Goal: Task Accomplishment & Management: Use online tool/utility

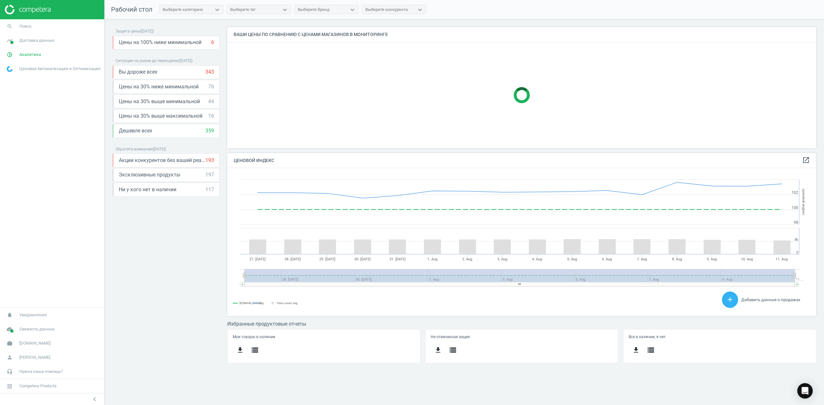
scroll to position [161, 602]
click at [19, 56] on span "pie_chart_outlined" at bounding box center [9, 55] width 19 height 14
click at [12, 78] on span "Товары" at bounding box center [14, 78] width 14 height 5
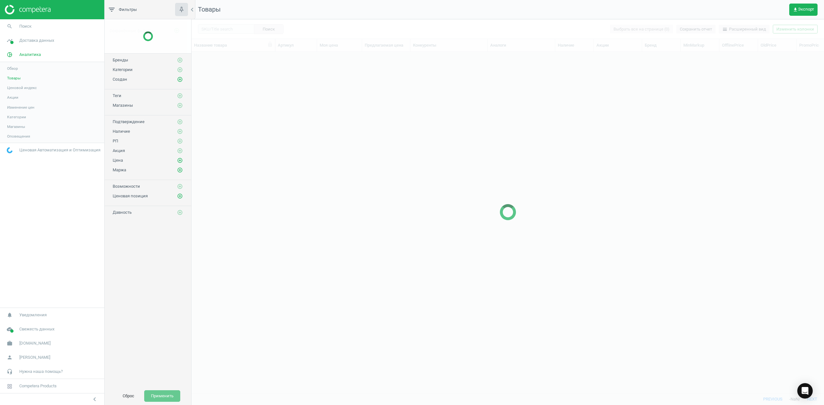
scroll to position [328, 626]
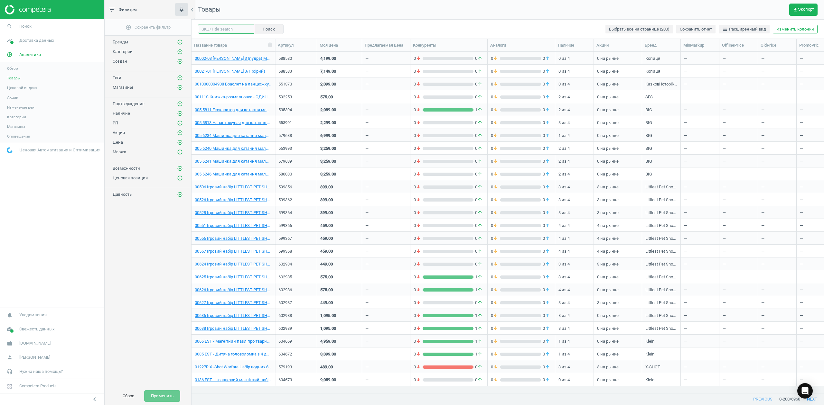
click at [238, 29] on input "text" at bounding box center [226, 29] width 56 height 10
paste input "607851"
type input "607851"
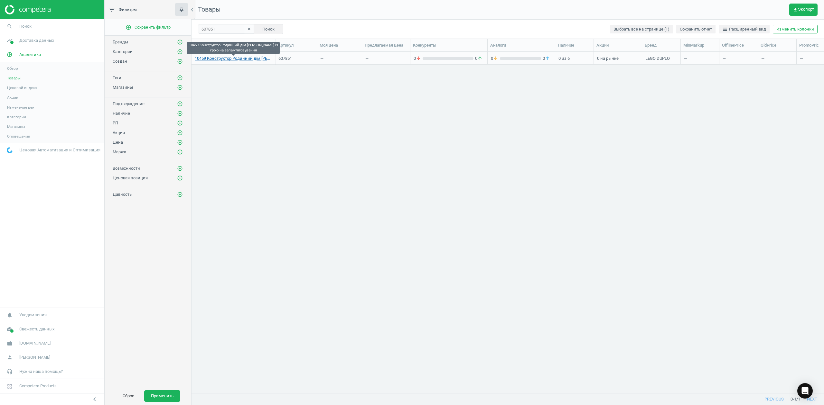
click at [232, 59] on link "10459 Конструктор Родинний дім [PERSON_NAME] із грою на запам?ятовування" at bounding box center [233, 59] width 77 height 6
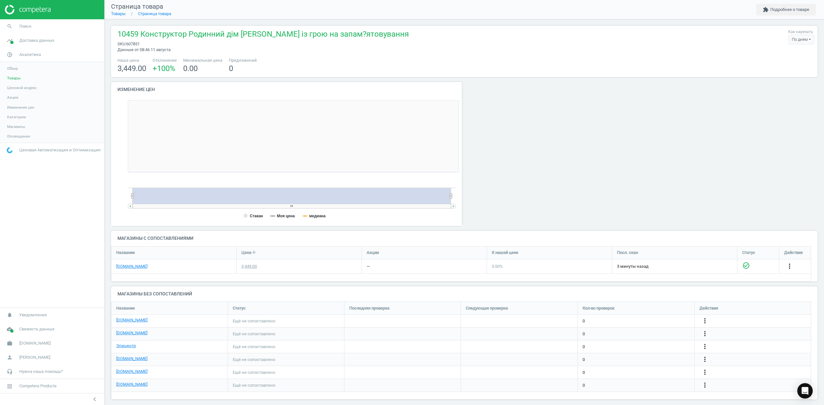
scroll to position [142, 361]
click at [123, 320] on link "[DOMAIN_NAME]" at bounding box center [131, 321] width 31 height 6
click at [125, 333] on link "[DOMAIN_NAME]" at bounding box center [131, 333] width 31 height 6
click at [125, 349] on link "Эпицентр" at bounding box center [126, 346] width 20 height 6
click at [124, 361] on link "[DOMAIN_NAME]" at bounding box center [131, 359] width 31 height 6
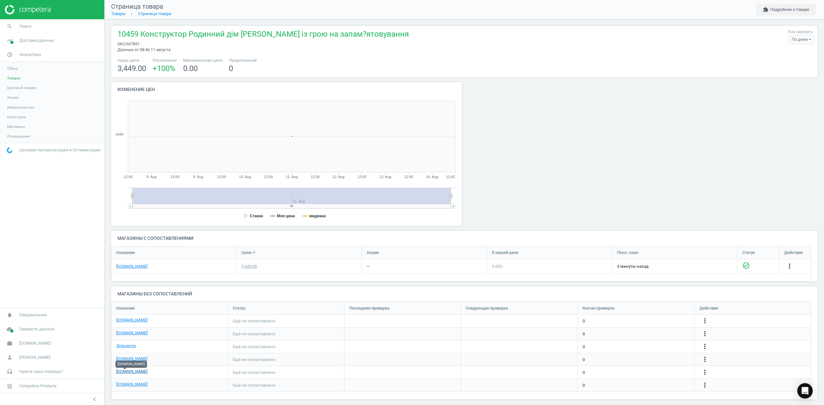
click at [123, 374] on link "[DOMAIN_NAME]" at bounding box center [131, 372] width 31 height 6
click at [118, 386] on link "[DOMAIN_NAME]" at bounding box center [131, 385] width 31 height 6
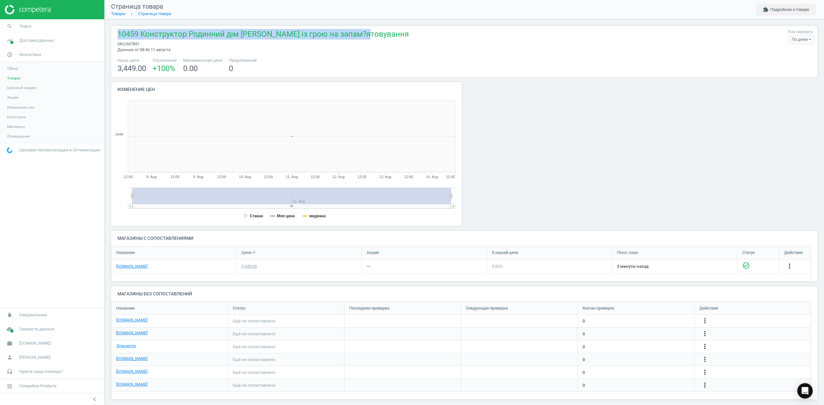
drag, startPoint x: 117, startPoint y: 33, endPoint x: 371, endPoint y: 39, distance: 253.6
click at [371, 39] on div "10459 Конструктор Родинний дім Блуї із грою на запам?ятовування sku : 607851 Да…" at bounding box center [464, 41] width 700 height 24
copy span "10459 Конструктор Родинний дім Блуї із грою на запам?ятовування"
click at [785, 270] on icon "more_vert" at bounding box center [789, 267] width 8 height 8
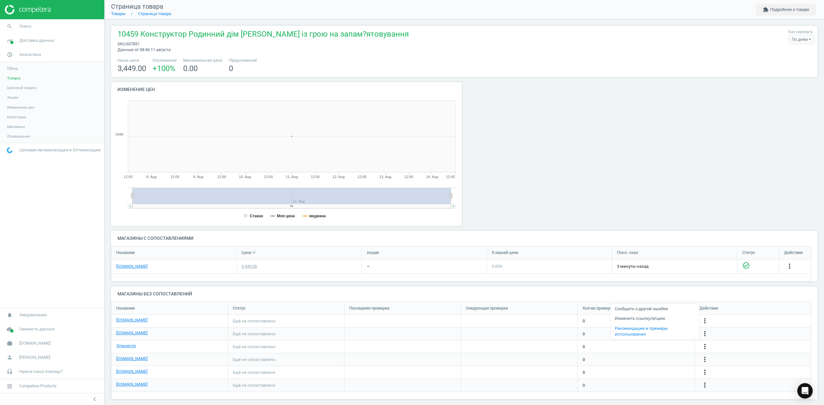
click at [633, 320] on link "Изменить ссылку/опцию" at bounding box center [654, 319] width 88 height 10
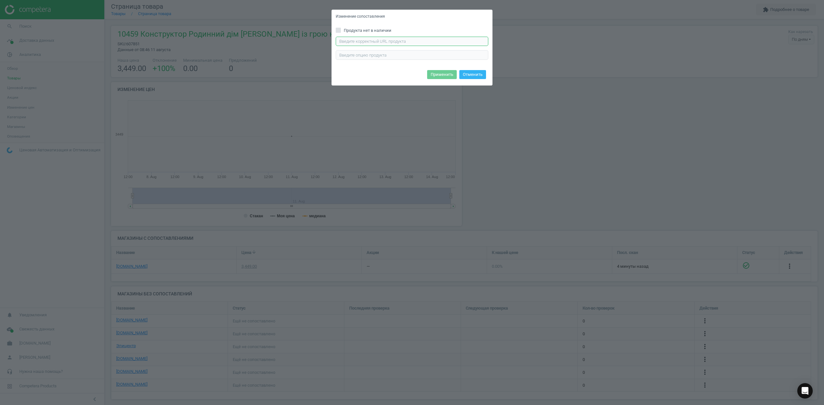
click at [382, 42] on input "text" at bounding box center [412, 42] width 153 height 10
paste input "https://rozetka.com.ua/ua/lego-10459/p528852644/"
type input "https://rozetka.com.ua/ua/lego-10459/p528852644/"
click at [443, 74] on button "Применить" at bounding box center [442, 74] width 30 height 9
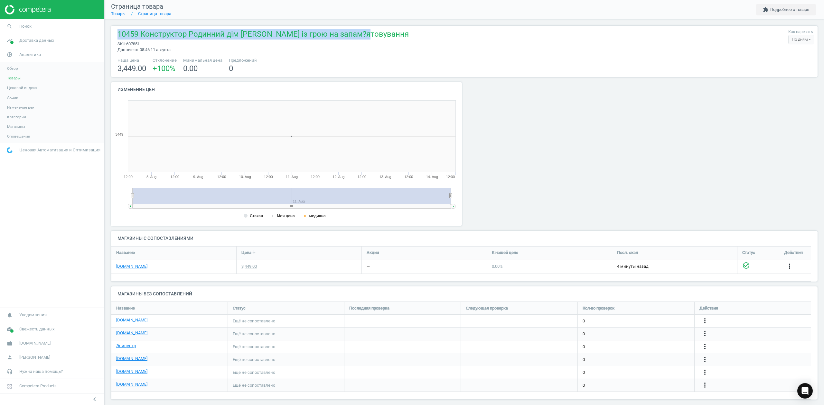
drag, startPoint x: 362, startPoint y: 36, endPoint x: 110, endPoint y: 35, distance: 252.3
click at [110, 35] on div "10459 Конструктор Родинний дім Блуї із грою на запам?ятовування sku : 607851 Да…" at bounding box center [464, 215] width 719 height 392
copy span "10459 Конструктор Родинний дім Блуї із грою на запам?ятовування"
click at [701, 334] on icon "more_vert" at bounding box center [705, 334] width 8 height 8
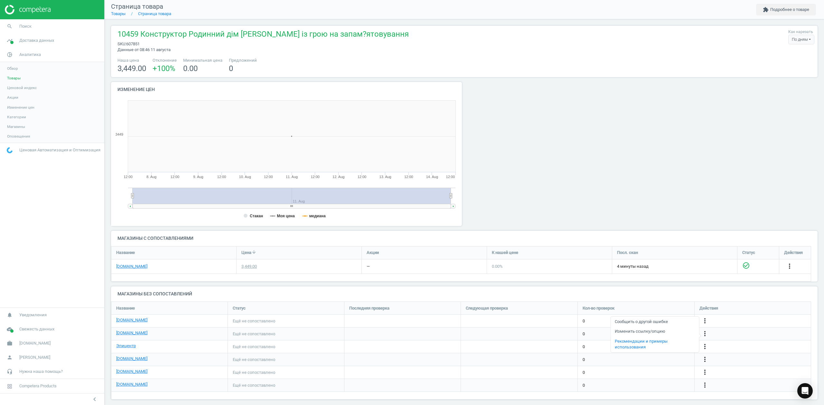
click at [640, 331] on link "Изменить ссылку/опцию" at bounding box center [654, 332] width 88 height 10
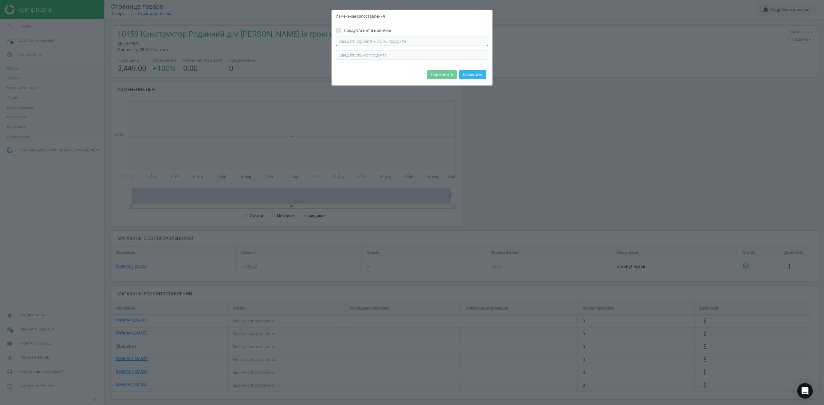
click at [371, 40] on input "text" at bounding box center [412, 42] width 153 height 10
paste input "https://m2.antoshka.ua/uk/lego-duplo-rodinnij-dim-blui-iz-groju-na-zapam-jatovu…"
type input "https://m2.antoshka.ua/uk/lego-duplo-rodinnij-dim-blui-iz-groju-na-zapam-jatovu…"
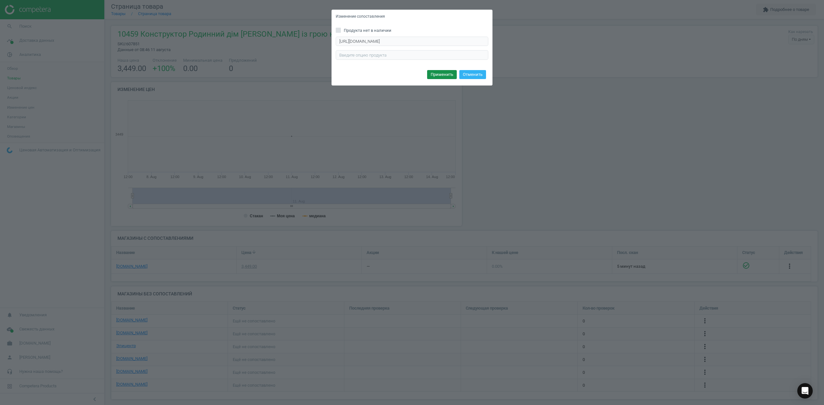
click at [439, 75] on button "Применить" at bounding box center [442, 74] width 30 height 9
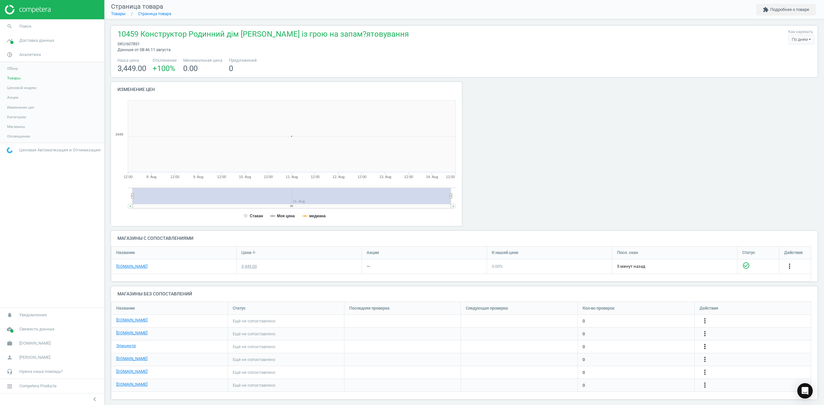
click at [705, 347] on icon "more_vert" at bounding box center [705, 347] width 8 height 8
click at [642, 346] on link "Изменить ссылку/опцию" at bounding box center [654, 345] width 88 height 10
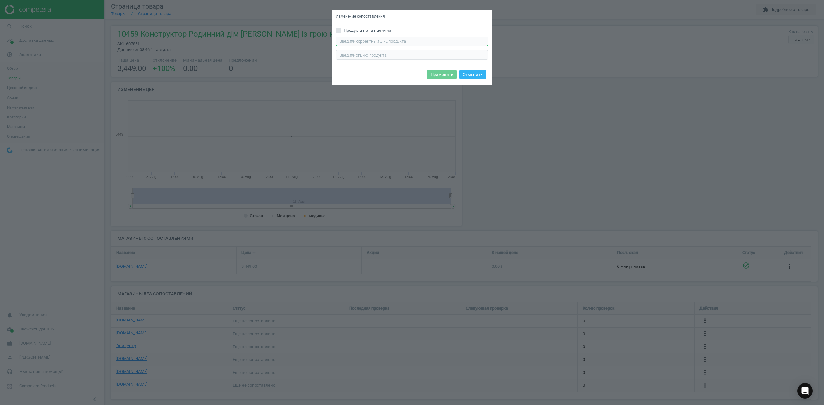
click at [375, 43] on input "text" at bounding box center [412, 42] width 153 height 10
paste input "https://epicentrk.ua/shop/konstruktor-lego-duplo-bluey-rodynnyi-dim-blui-iz-hro…"
type input "https://epicentrk.ua/shop/konstruktor-lego-duplo-bluey-rodynnyi-dim-blui-iz-hro…"
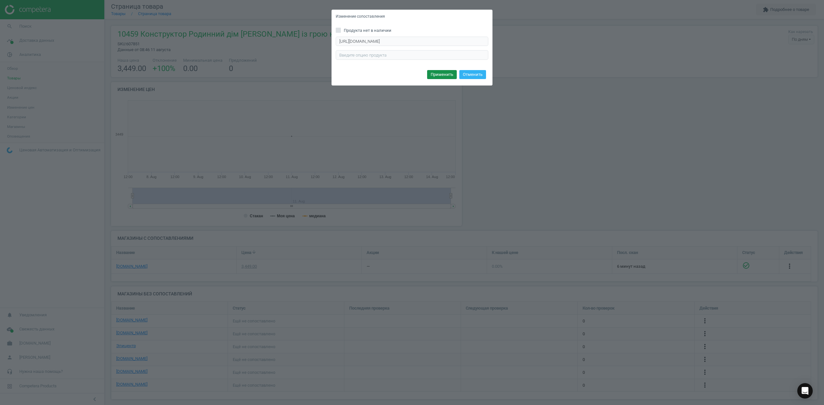
click at [441, 75] on button "Применить" at bounding box center [442, 74] width 30 height 9
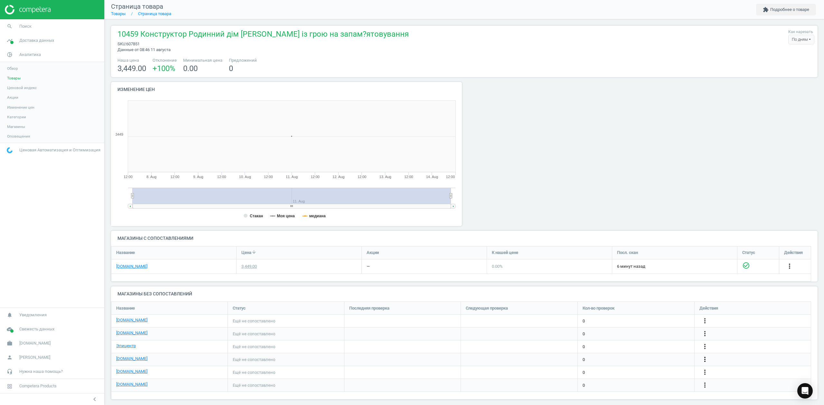
click at [704, 362] on icon "more_vert" at bounding box center [705, 360] width 8 height 8
click at [654, 357] on link "Изменить ссылку/опцию" at bounding box center [654, 358] width 88 height 10
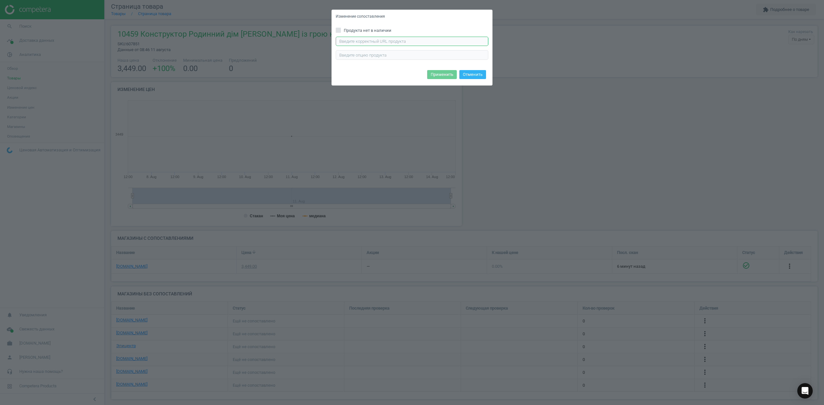
click at [392, 43] on input "text" at bounding box center [412, 42] width 153 height 10
paste input "https://chudo-ostriv.com.ua/ua/konstruktor-lego-duplo-semejnyj-dom-blui-s-igroj…"
type input "https://chudo-ostriv.com.ua/ua/konstruktor-lego-duplo-semejnyj-dom-blui-s-igroj…"
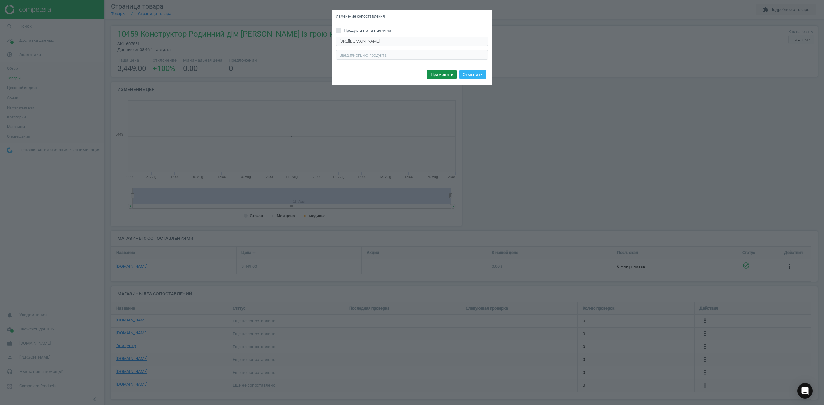
click at [446, 73] on button "Применить" at bounding box center [442, 74] width 30 height 9
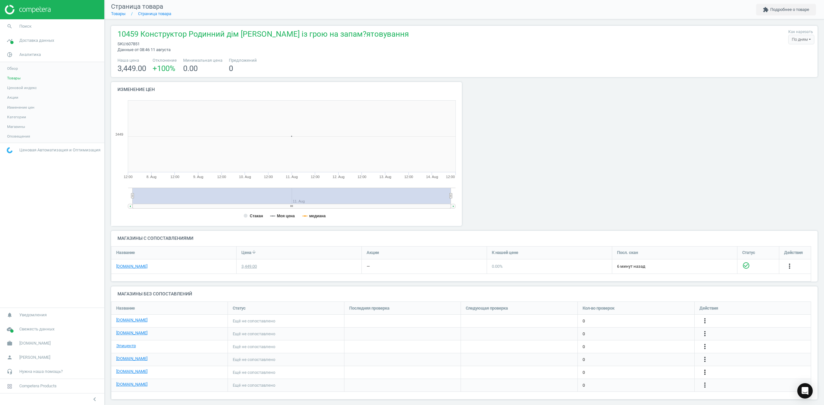
click at [707, 374] on icon "more_vert" at bounding box center [705, 373] width 8 height 8
click at [636, 372] on link "Изменить ссылку/опцию" at bounding box center [654, 371] width 88 height 10
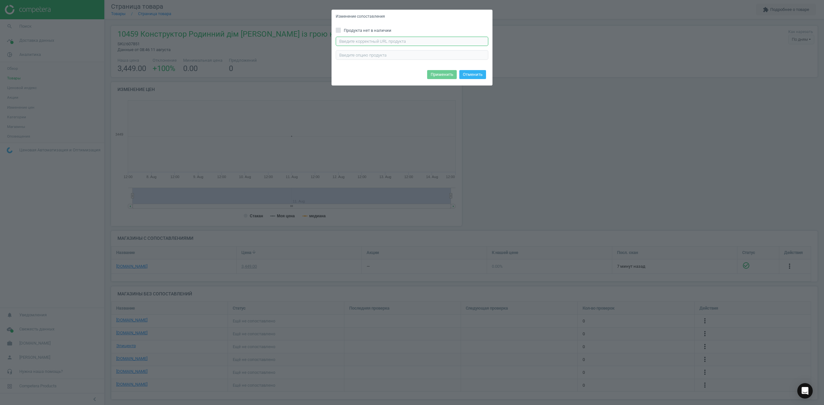
click at [370, 43] on input "text" at bounding box center [412, 42] width 153 height 10
paste input "https://comfy.ua/konstruktor-lego-duplo-bluey-rodinnij-dim-blui-iz-groju-na-zap…"
type input "https://comfy.ua/konstruktor-lego-duplo-bluey-rodinnij-dim-blui-iz-groju-na-zap…"
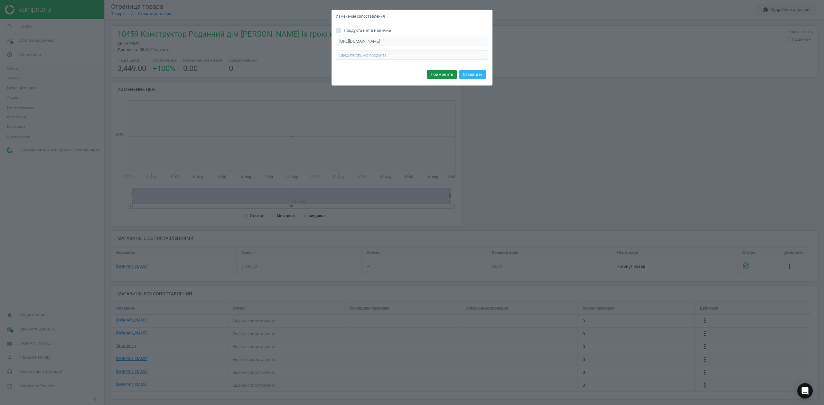
click at [442, 75] on button "Применить" at bounding box center [442, 74] width 30 height 9
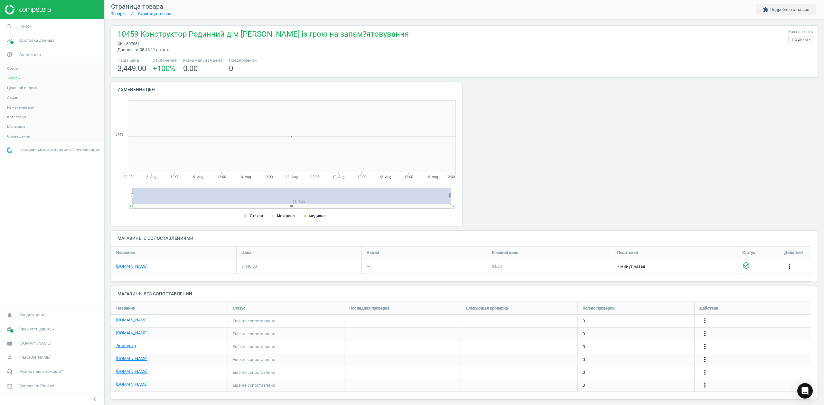
click at [704, 384] on icon "more_vert" at bounding box center [705, 386] width 8 height 8
click at [633, 383] on link "Изменить ссылку/опцию" at bounding box center [654, 383] width 88 height 10
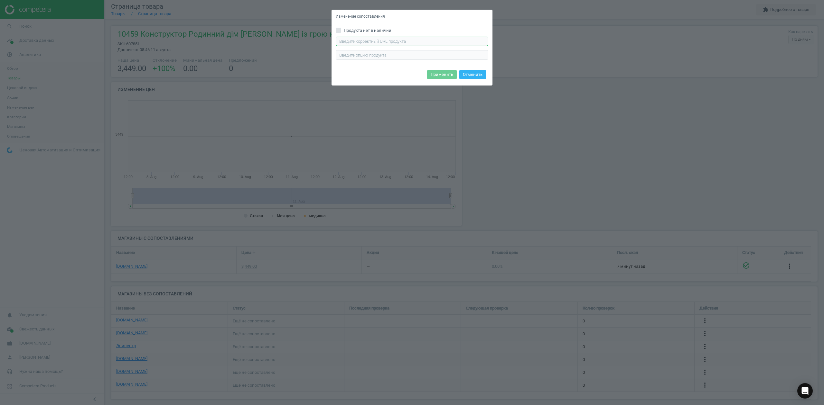
click at [367, 41] on input "text" at bounding box center [412, 42] width 153 height 10
paste input "https://allo.ua/ua/detskiye-konstruktory/konstruktor-legor-duplo-bluey-semejnyj…"
type input "https://allo.ua/ua/detskiye-konstruktory/konstruktor-legor-duplo-bluey-semejnyj…"
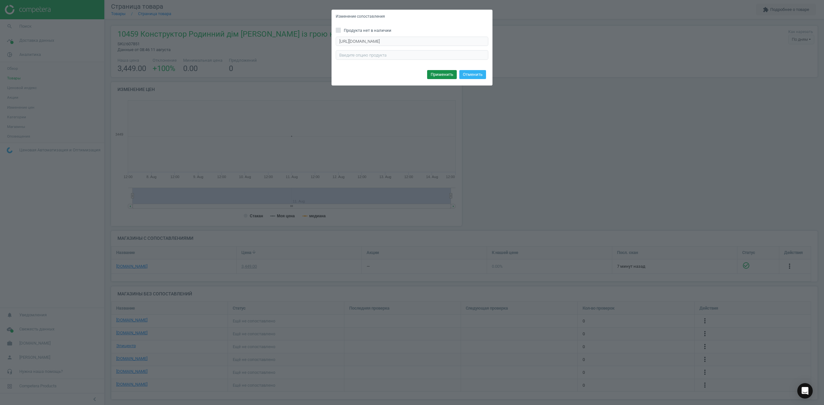
click at [444, 75] on button "Применить" at bounding box center [442, 74] width 30 height 9
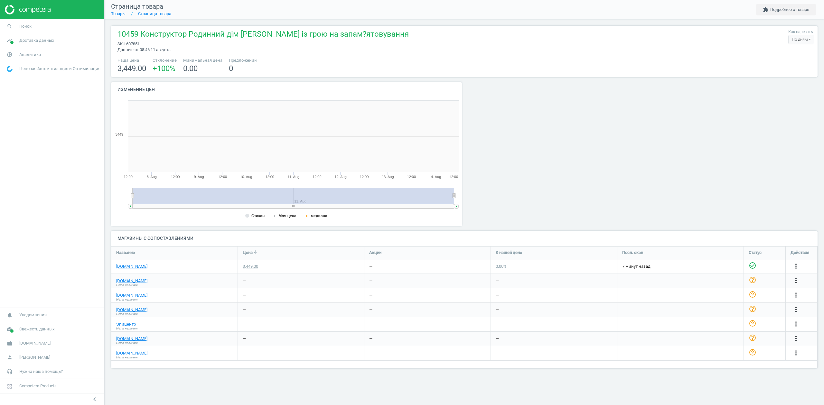
scroll to position [142, 364]
click at [117, 16] on link "Товары" at bounding box center [118, 13] width 14 height 5
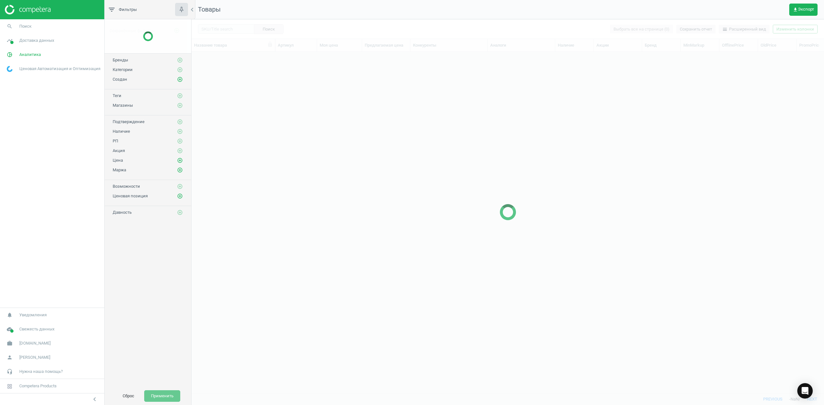
scroll to position [328, 626]
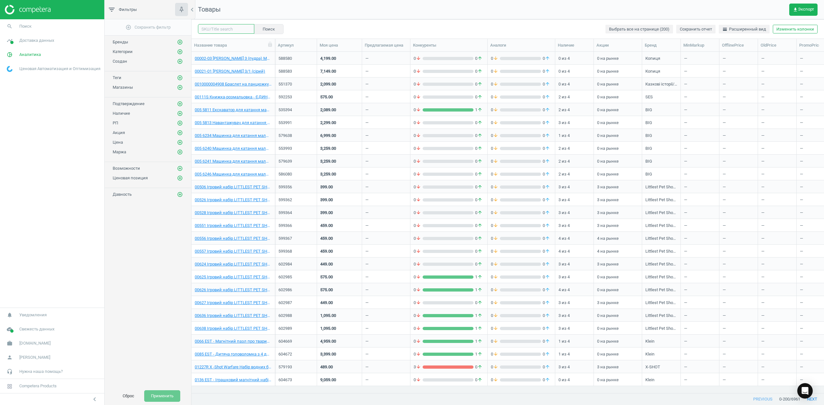
click at [215, 30] on input "text" at bounding box center [226, 29] width 56 height 10
paste input "607853"
type input "607853"
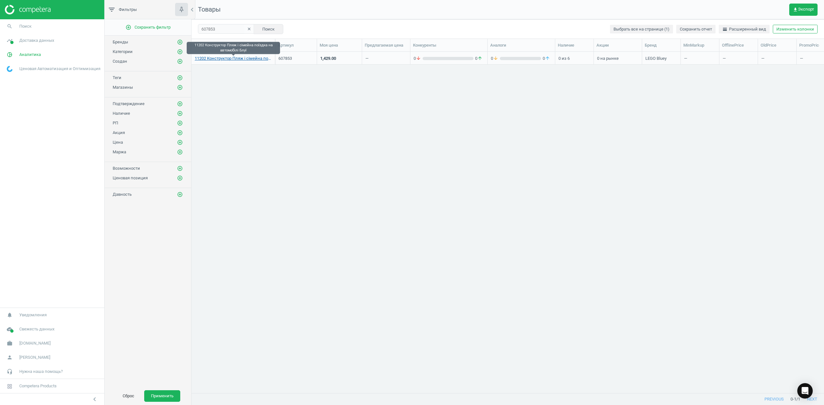
click at [235, 60] on link "11202 Конструктор Пляж і сімейна поїздка на автомобілі Блуї" at bounding box center [233, 59] width 77 height 6
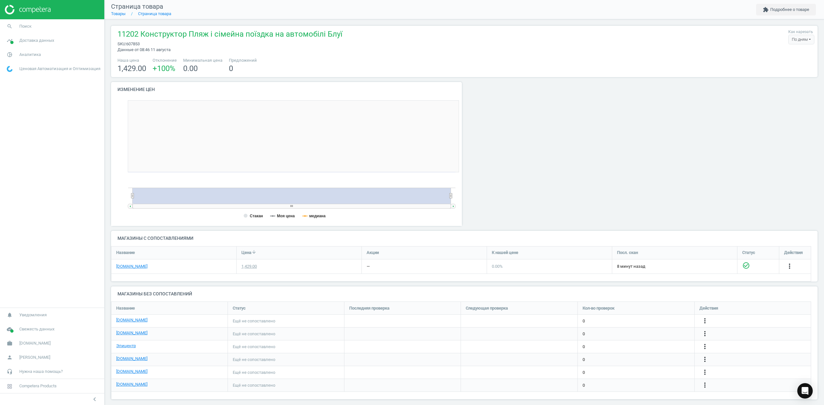
scroll to position [142, 361]
drag, startPoint x: 347, startPoint y: 32, endPoint x: 115, endPoint y: 34, distance: 231.7
click at [115, 34] on div "11202 Конструктор Пляж і сімейна поїздка на автомобілі Блуї sku : 607853 Данные…" at bounding box center [464, 41] width 700 height 24
copy span "11202 Конструктор Пляж і сімейна поїздка на автомобілі Блуї"
click at [785, 270] on icon "more_vert" at bounding box center [789, 267] width 8 height 8
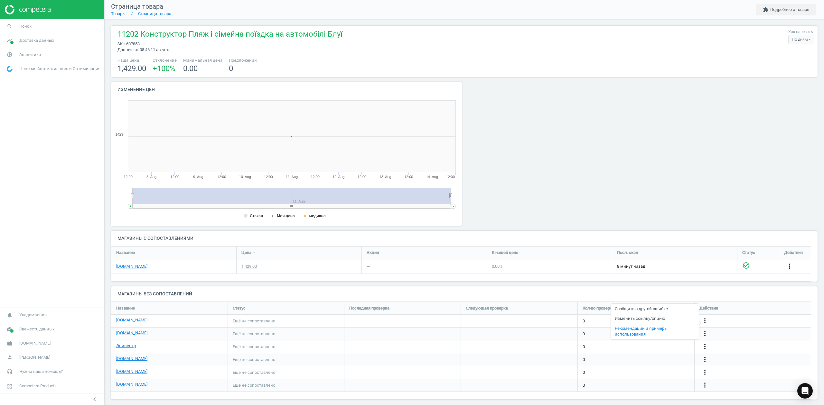
click at [637, 320] on link "Изменить ссылку/опцию" at bounding box center [654, 319] width 88 height 10
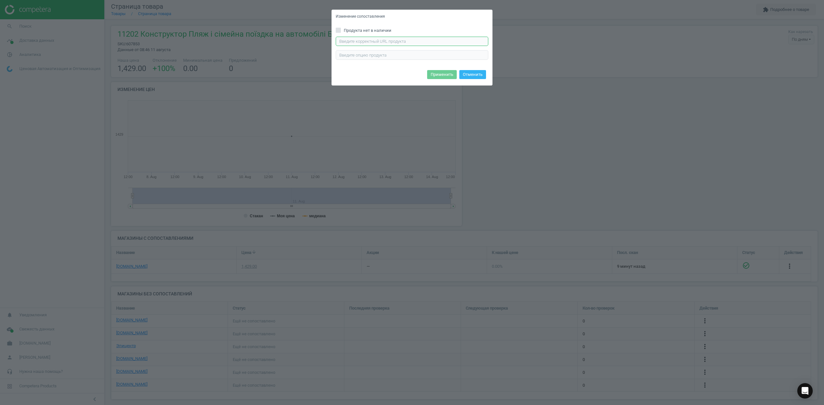
click at [397, 41] on input "text" at bounding box center [412, 42] width 153 height 10
paste input "https://rozetka.com.ua/ua/lego-11202/p528852779/"
type input "https://rozetka.com.ua/ua/lego-11202/p528852779/"
click at [443, 72] on button "Применить" at bounding box center [442, 74] width 30 height 9
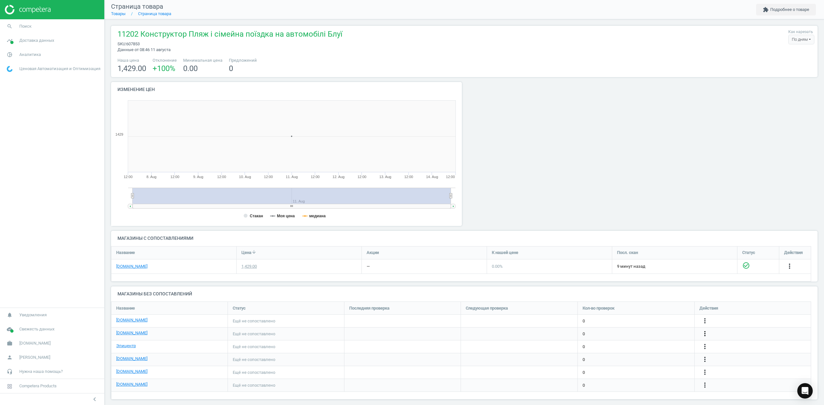
click at [703, 333] on icon "more_vert" at bounding box center [705, 334] width 8 height 8
click at [625, 332] on link "Изменить ссылку/опцию" at bounding box center [654, 332] width 88 height 10
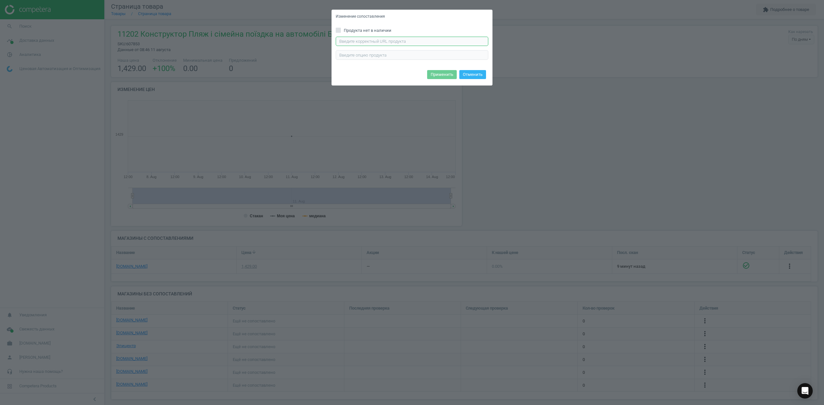
click at [401, 39] on input "text" at bounding box center [412, 42] width 153 height 10
paste input "https://m2.antoshka.ua/uk/lego-bluey-pljazh-i-simejna-poizdka-na-avtomobili-blu…"
type input "https://m2.antoshka.ua/uk/lego-bluey-pljazh-i-simejna-poizdka-na-avtomobili-blu…"
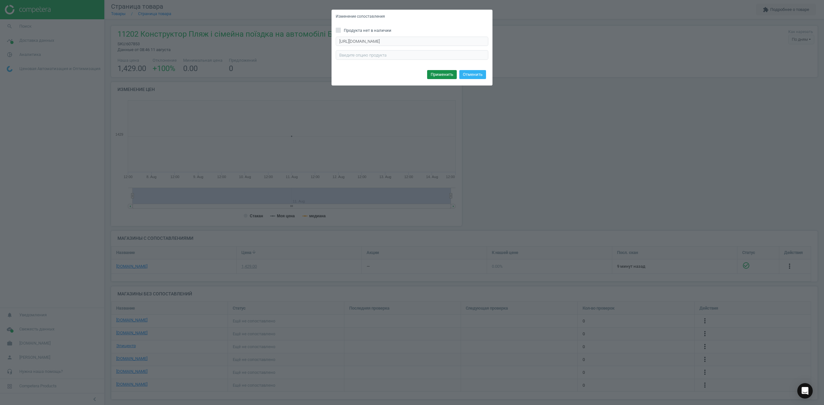
click at [449, 71] on button "Применить" at bounding box center [442, 74] width 30 height 9
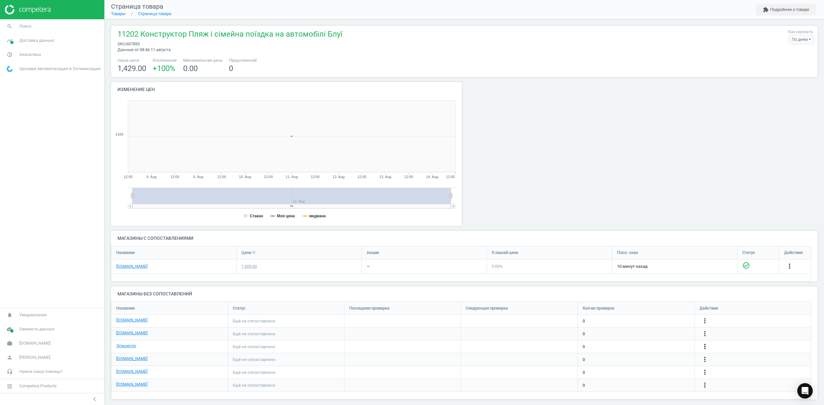
click at [704, 345] on icon "more_vert" at bounding box center [705, 347] width 8 height 8
click at [644, 344] on link "Изменить ссылку/опцию" at bounding box center [654, 345] width 88 height 10
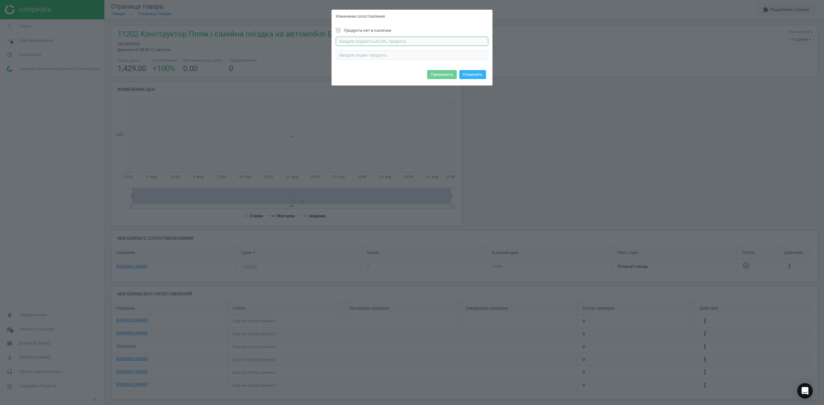
click at [365, 38] on input "text" at bounding box center [412, 42] width 153 height 10
paste input "https://epicentrk.ua/shop/konstruktor-lego-bluey-pliazh-i-simeina-poizdka-na-av…"
type input "https://epicentrk.ua/shop/konstruktor-lego-bluey-pliazh-i-simeina-poizdka-na-av…"
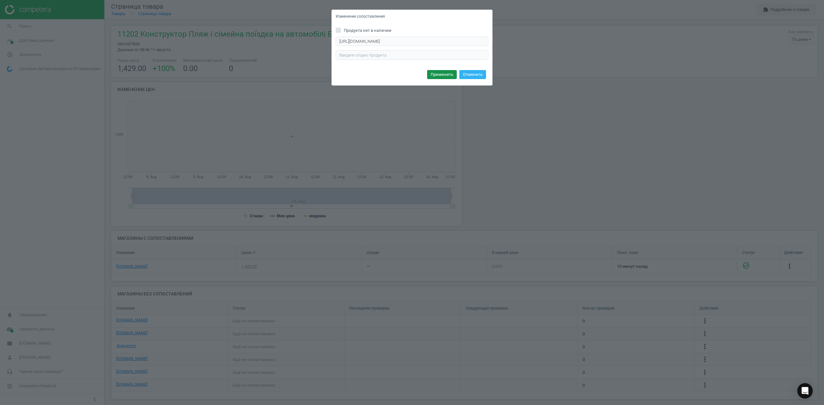
click at [446, 71] on button "Применить" at bounding box center [442, 74] width 30 height 9
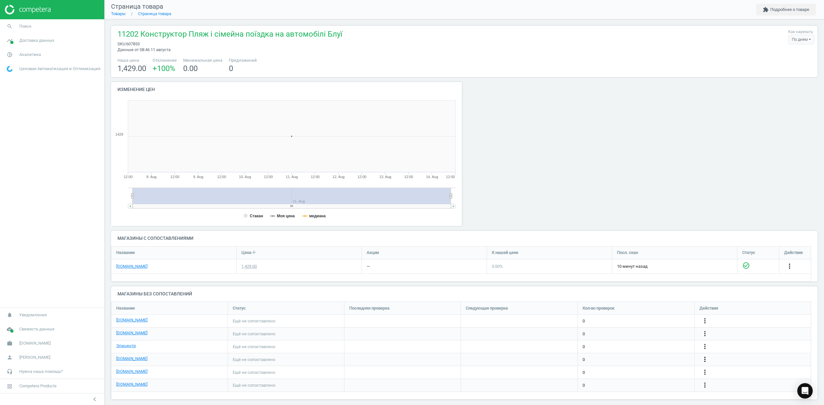
click at [705, 361] on icon "more_vert" at bounding box center [705, 360] width 8 height 8
click at [635, 355] on link "Изменить ссылку/опцию" at bounding box center [654, 358] width 88 height 10
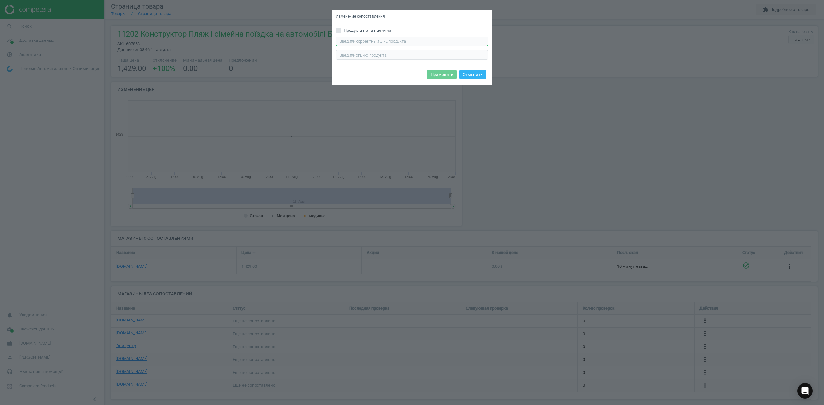
click at [369, 39] on input "text" at bounding box center [412, 42] width 153 height 10
paste input "https://chudo-ostriv.com.ua/ua/konstruktor-lego-bluey-pljazh-i-semejnaja-poezdk…"
type input "https://chudo-ostriv.com.ua/ua/konstruktor-lego-bluey-pljazh-i-semejnaja-poezdk…"
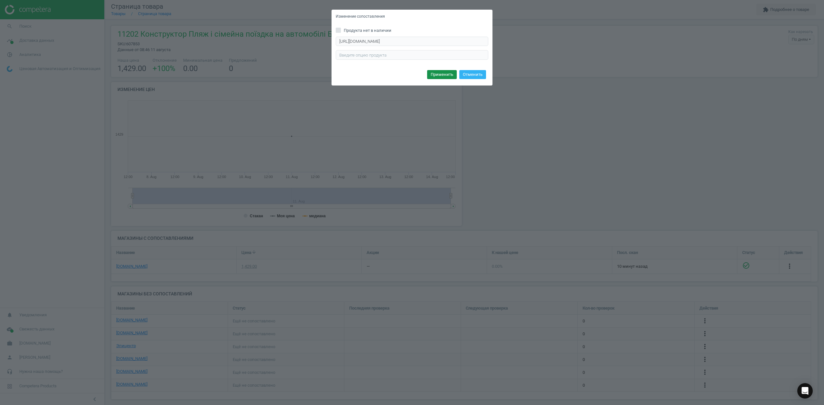
click at [433, 70] on button "Применить" at bounding box center [442, 74] width 30 height 9
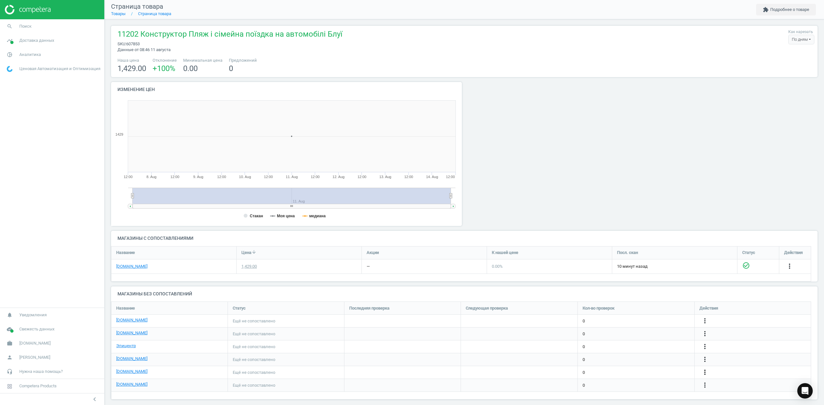
click at [704, 375] on icon "more_vert" at bounding box center [705, 373] width 8 height 8
click at [648, 372] on link "Изменить ссылку/опцию" at bounding box center [654, 371] width 88 height 10
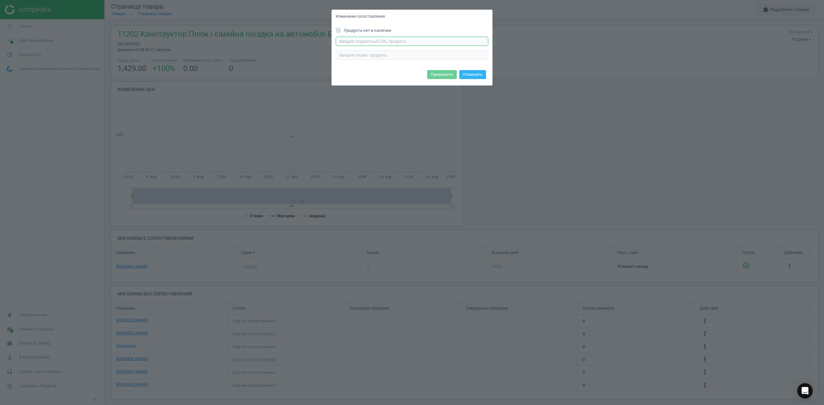
click at [394, 41] on input "text" at bounding box center [412, 42] width 153 height 10
paste input "https://comfy.ua/konstruktor-lego-bluey-pljazh-i-simejna-poizdka-na-avtomobili-…"
type input "https://comfy.ua/konstruktor-lego-bluey-pljazh-i-simejna-poizdka-na-avtomobili-…"
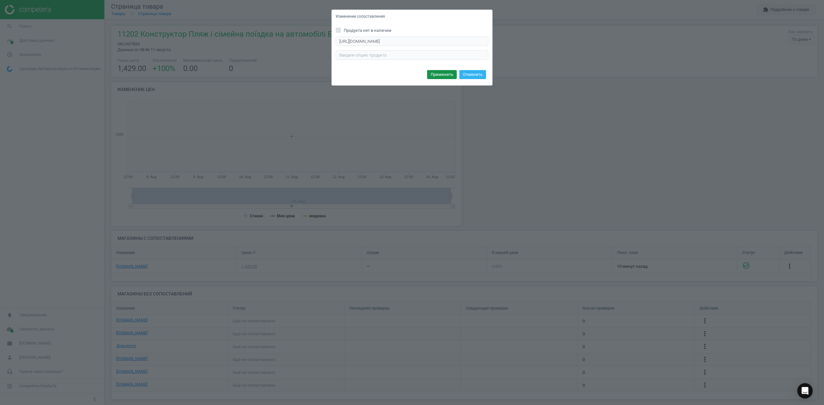
click at [445, 72] on button "Применить" at bounding box center [442, 74] width 30 height 9
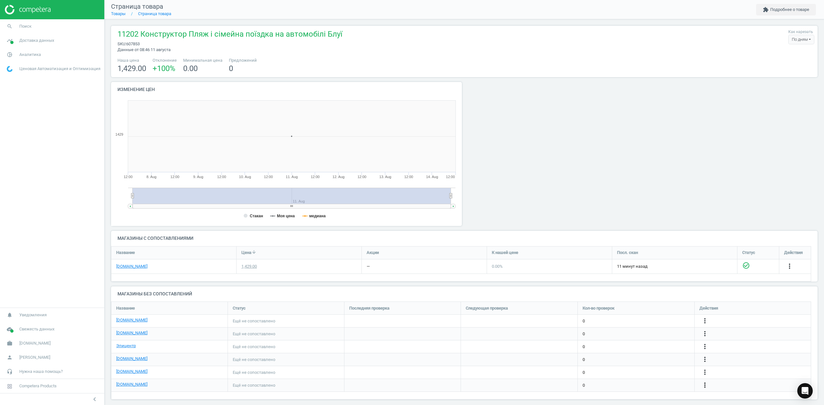
click at [703, 386] on icon "more_vert" at bounding box center [705, 386] width 8 height 8
click at [636, 382] on link "Изменить ссылку/опцию" at bounding box center [654, 383] width 88 height 10
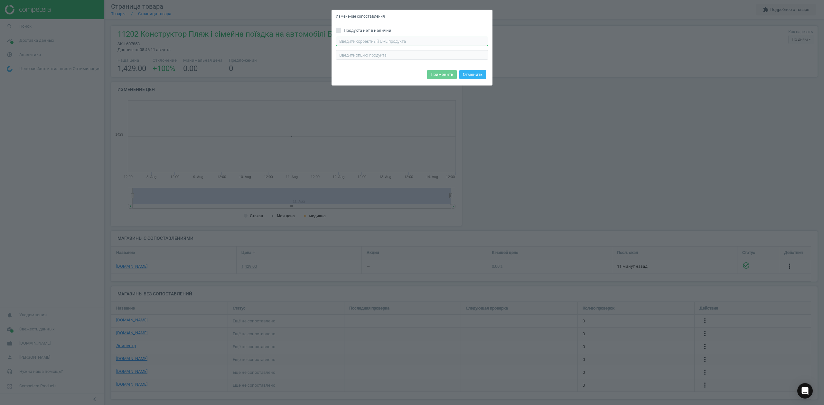
click at [427, 41] on input "text" at bounding box center [412, 42] width 153 height 10
paste input "https://allo.ua/ua/detskiye-konstruktory/konstruktor-legor-duplo-bluey-pljazh-i…"
type input "https://allo.ua/ua/detskiye-konstruktory/konstruktor-legor-duplo-bluey-pljazh-i…"
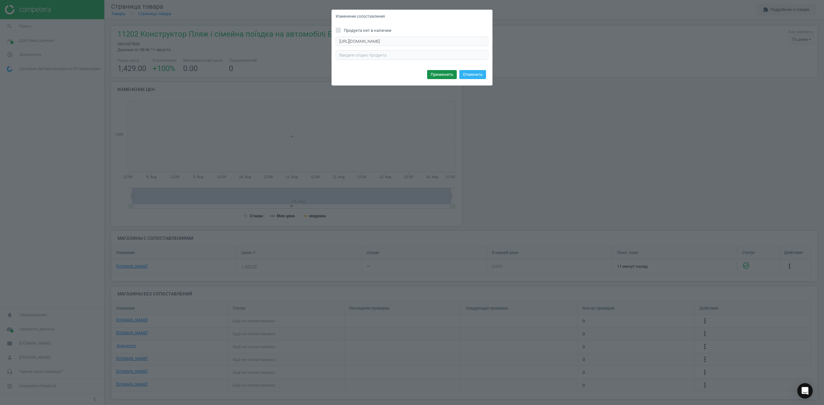
click at [439, 75] on button "Применить" at bounding box center [442, 74] width 30 height 9
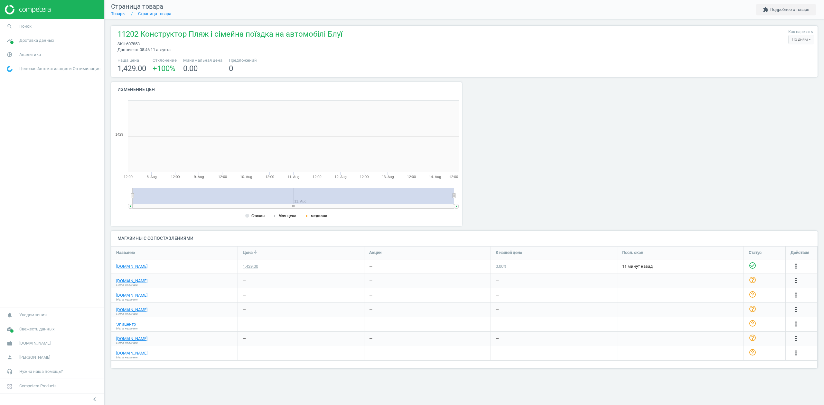
scroll to position [142, 364]
click at [116, 13] on link "Товары" at bounding box center [118, 13] width 14 height 5
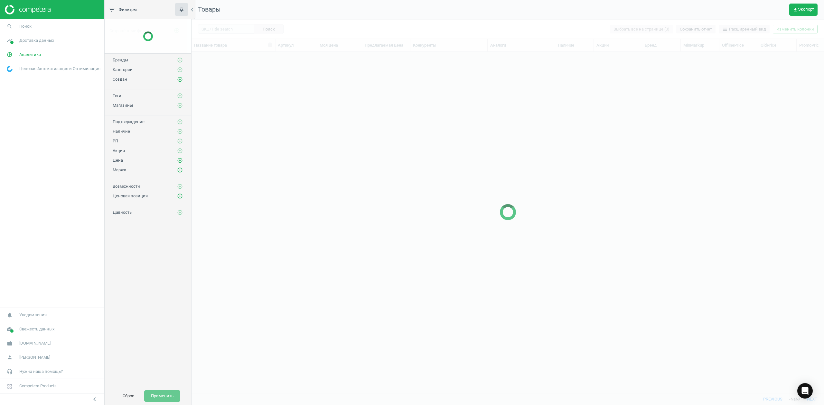
scroll to position [328, 626]
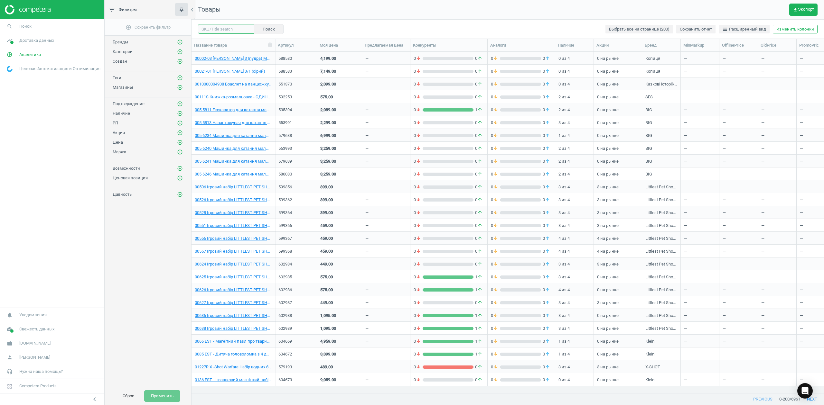
click at [228, 30] on input "text" at bounding box center [226, 29] width 56 height 10
paste input "607850"
type input "607850"
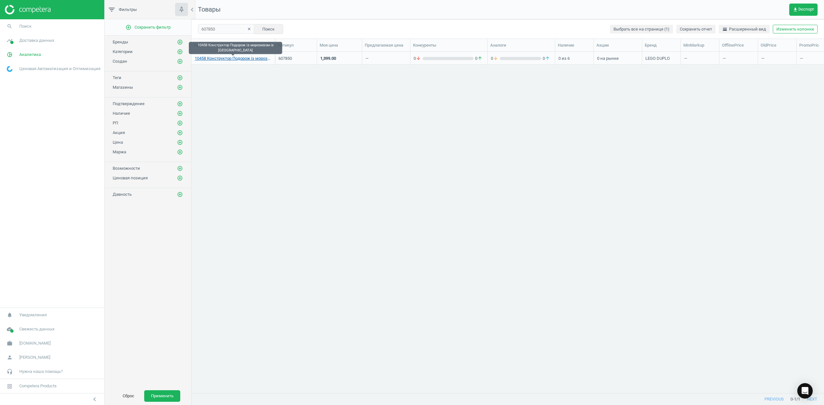
click at [240, 59] on link "10458 Конструктор Подорож із морозивом із Блуї" at bounding box center [233, 59] width 77 height 6
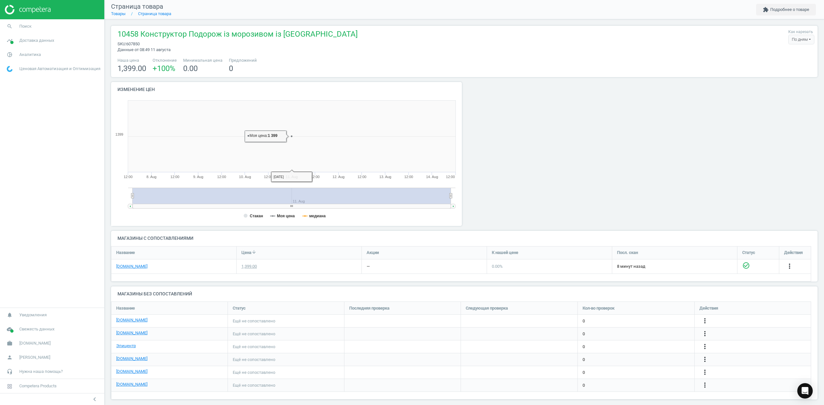
scroll to position [6, 0]
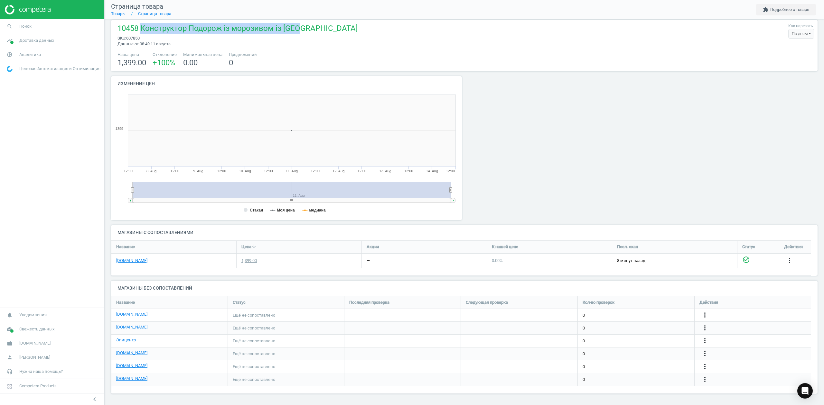
drag, startPoint x: 308, startPoint y: 29, endPoint x: 140, endPoint y: 30, distance: 167.3
click at [140, 30] on div "10458 Конструктор Подорож із морозивом із Блуї sku : 607850 Данные от 08:49 11 …" at bounding box center [464, 35] width 700 height 24
copy span "Конструктор Подорож із морозивом із Блуї"
click at [784, 265] on div "more_vert" at bounding box center [790, 261] width 13 height 8
click at [785, 264] on icon "more_vert" at bounding box center [789, 261] width 8 height 8
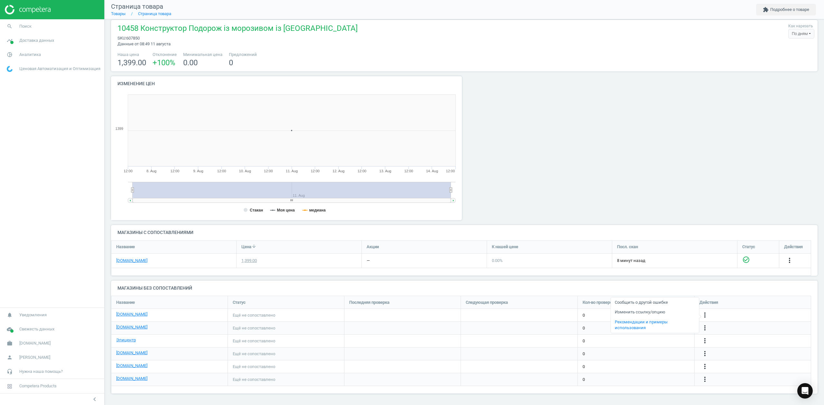
click at [631, 313] on link "Изменить ссылку/опцию" at bounding box center [654, 313] width 88 height 10
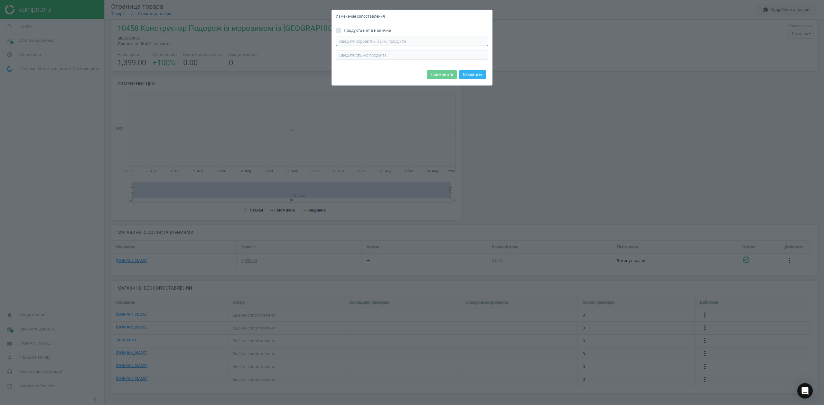
click at [401, 40] on input "text" at bounding box center [412, 42] width 153 height 10
paste input "https://rozetka.com.ua/ua/lego-10458/p528852639/"
type input "https://rozetka.com.ua/ua/lego-10458/p528852639/"
click at [438, 74] on button "Применить" at bounding box center [442, 74] width 30 height 9
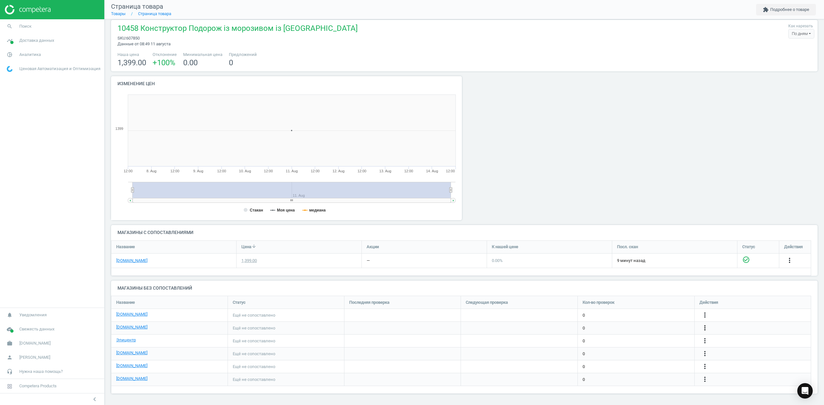
click at [704, 329] on icon "more_vert" at bounding box center [705, 328] width 8 height 8
click at [626, 328] on link "Изменить ссылку/опцию" at bounding box center [654, 325] width 88 height 10
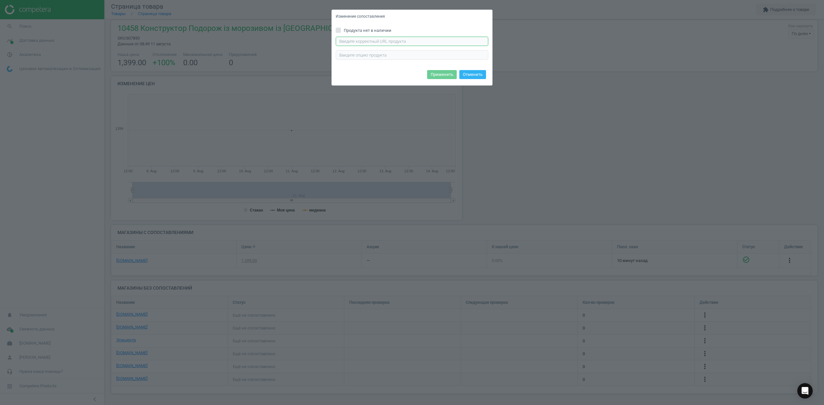
click at [395, 37] on input "text" at bounding box center [412, 42] width 153 height 10
paste input "https://m2.antoshka.ua/uk/lego-duplo-podorozh-iz-morozivom-iz-blui-10458.html"
type input "https://m2.antoshka.ua/uk/lego-duplo-podorozh-iz-morozivom-iz-blui-10458.html"
click at [435, 76] on button "Применить" at bounding box center [442, 74] width 30 height 9
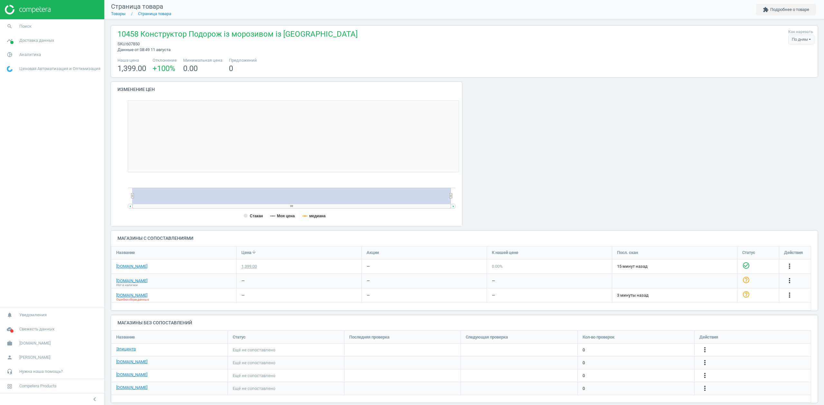
scroll to position [142, 361]
click at [129, 295] on link "[DOMAIN_NAME]" at bounding box center [131, 296] width 31 height 6
click at [705, 346] on div "more_vert" at bounding box center [752, 350] width 116 height 13
click at [785, 270] on icon "more_vert" at bounding box center [789, 267] width 8 height 8
click at [638, 348] on link "Изменить ссылку/опцию" at bounding box center [654, 348] width 88 height 10
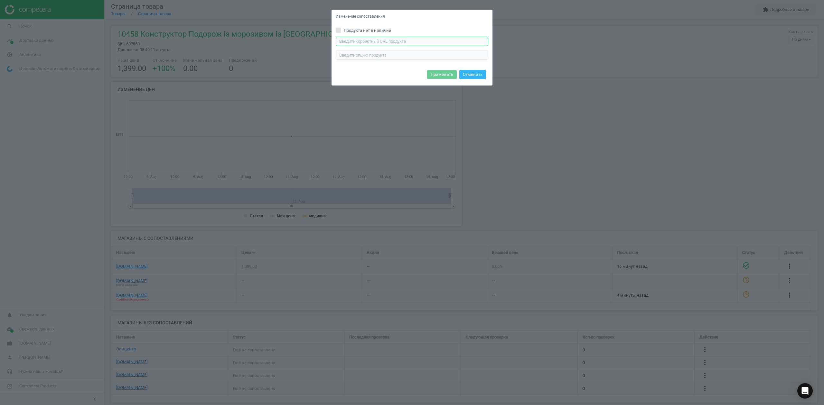
click at [342, 42] on input "text" at bounding box center [412, 42] width 153 height 10
paste input "https://epicentrk.ua/shop/konstruktor-lego-duplo-bluey-podorozh-iz-morozyvom-iz…"
type input "https://epicentrk.ua/shop/konstruktor-lego-duplo-bluey-podorozh-iz-morozyvom-iz…"
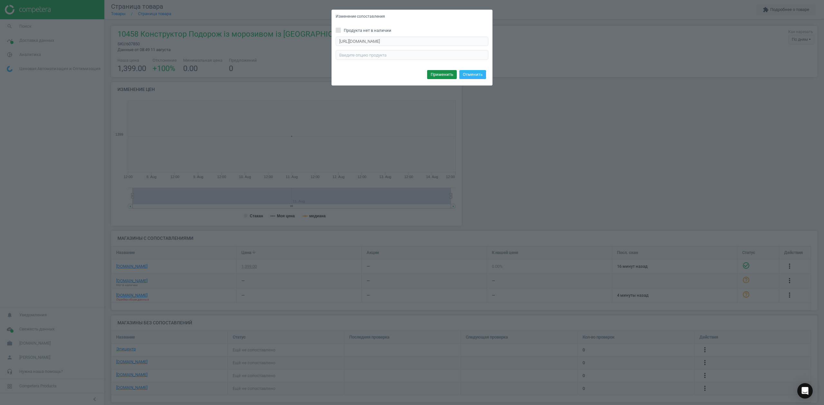
click at [435, 74] on button "Применить" at bounding box center [442, 74] width 30 height 9
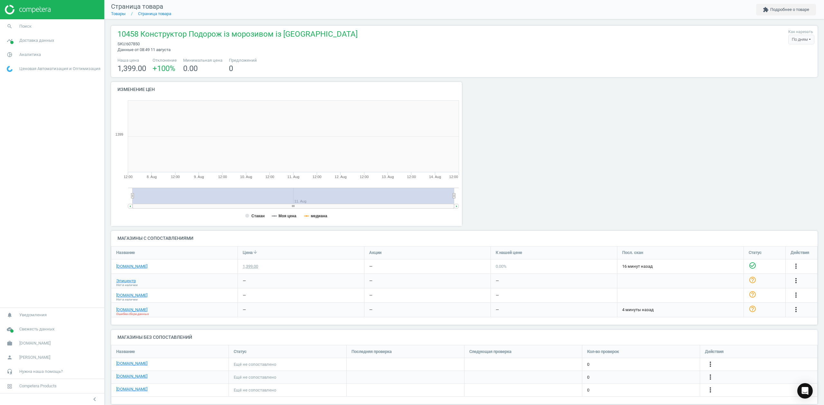
scroll to position [142, 361]
click at [785, 270] on icon "more_vert" at bounding box center [789, 267] width 8 height 8
click at [632, 360] on link "Изменить ссылку/опцию" at bounding box center [654, 362] width 88 height 10
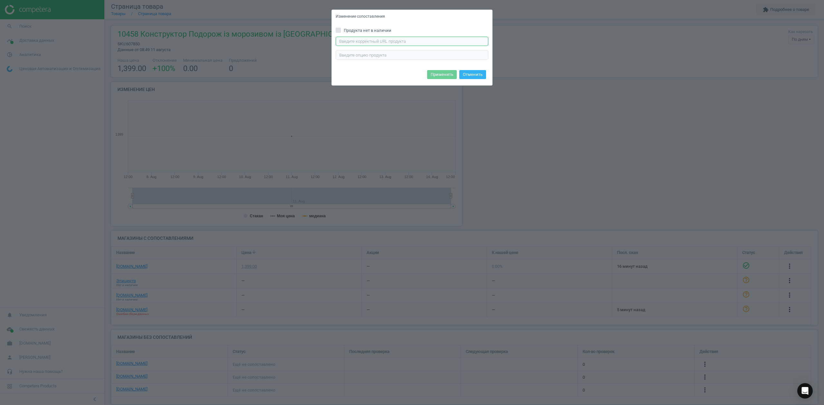
click at [369, 40] on input "text" at bounding box center [412, 42] width 153 height 10
paste input "[URL][DOMAIN_NAME]"
type input "[URL][DOMAIN_NAME]"
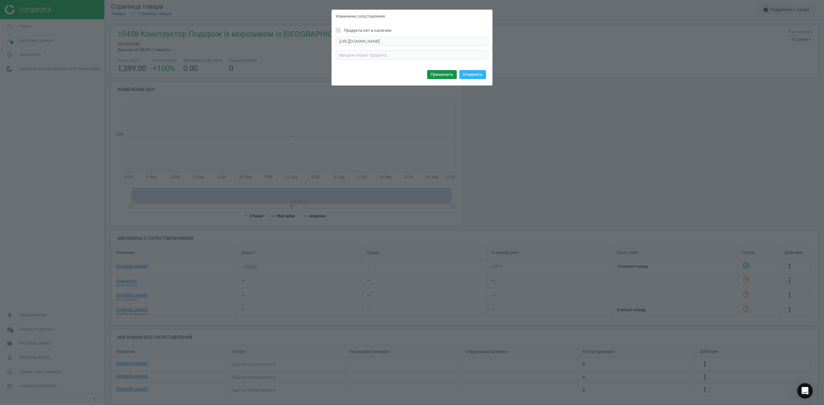
click at [448, 77] on button "Применить" at bounding box center [442, 74] width 30 height 9
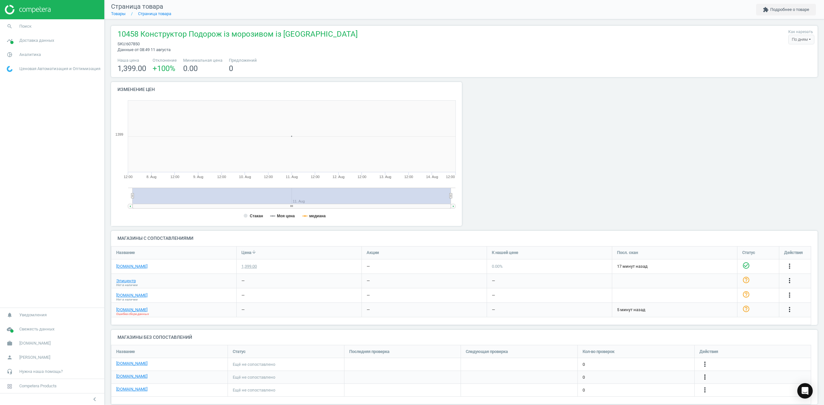
click at [785, 314] on icon "more_vert" at bounding box center [789, 310] width 8 height 8
click at [630, 375] on link "Изменить ссылку/опцию" at bounding box center [654, 375] width 88 height 10
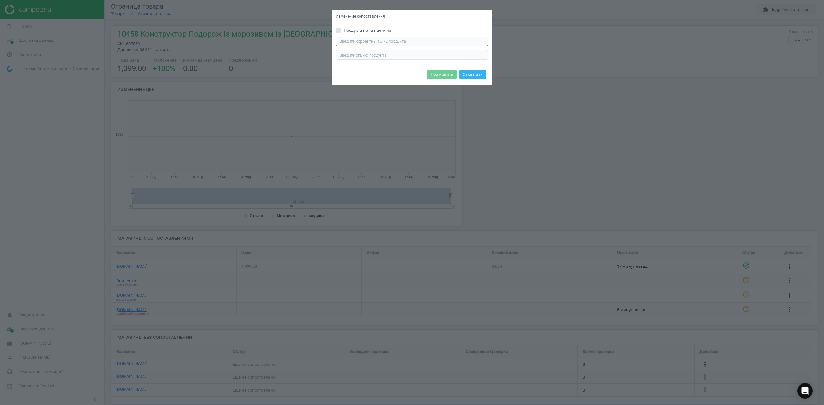
click at [380, 39] on input "text" at bounding box center [412, 42] width 153 height 10
paste input "[URL][DOMAIN_NAME]"
type input "[URL][DOMAIN_NAME]"
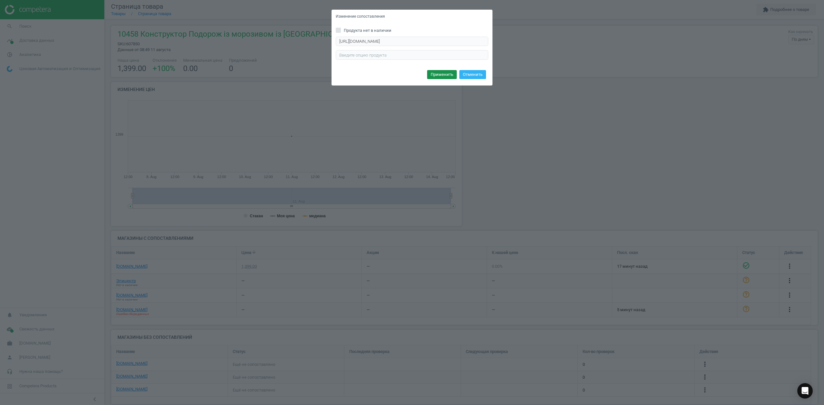
click at [443, 72] on button "Применить" at bounding box center [442, 74] width 30 height 9
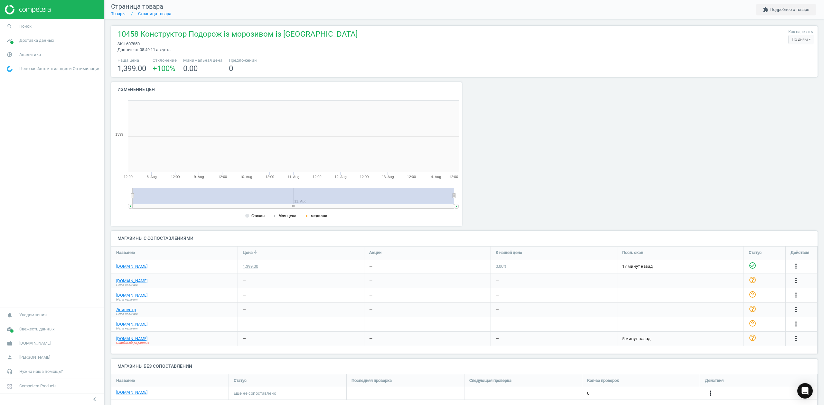
scroll to position [142, 361]
click at [705, 394] on icon "more_vert" at bounding box center [705, 394] width 8 height 8
click at [643, 385] on link "Изменить ссылку/опцию" at bounding box center [654, 384] width 88 height 10
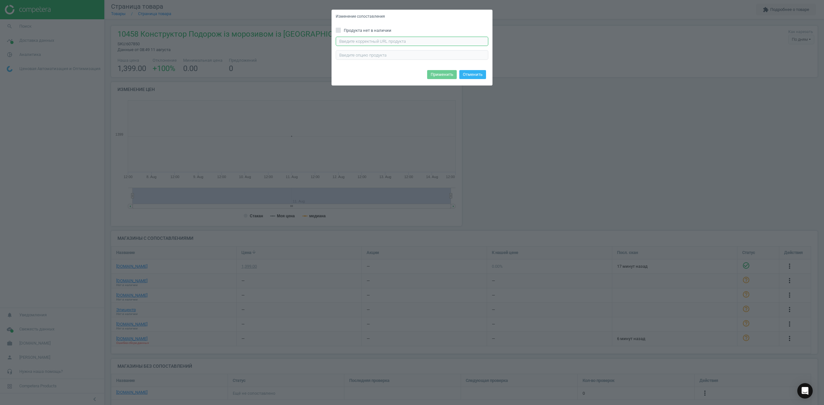
click at [388, 38] on input "text" at bounding box center [412, 42] width 153 height 10
paste input "[URL][DOMAIN_NAME]"
type input "[URL][DOMAIN_NAME]"
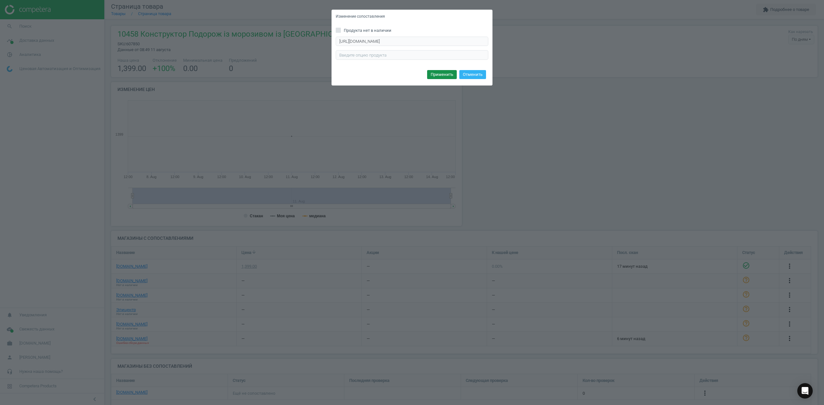
click at [443, 76] on button "Применить" at bounding box center [442, 74] width 30 height 9
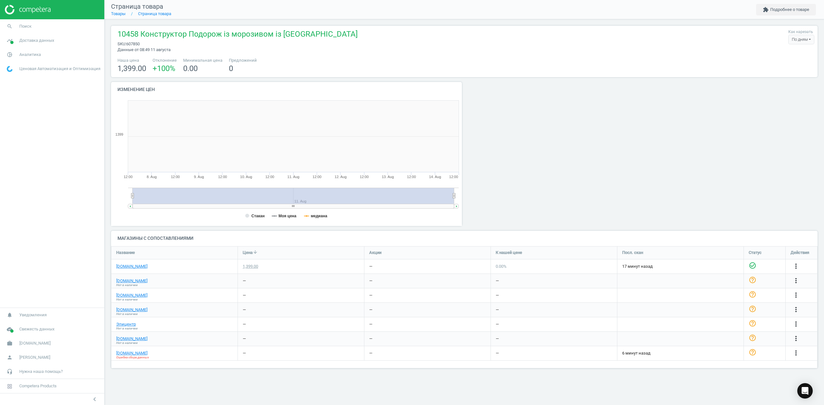
scroll to position [142, 364]
click at [126, 354] on link "[DOMAIN_NAME]" at bounding box center [131, 354] width 31 height 6
click at [793, 351] on icon "more_vert" at bounding box center [796, 353] width 8 height 8
click at [721, 359] on link "Изменить ссылку/опцию" at bounding box center [745, 359] width 88 height 10
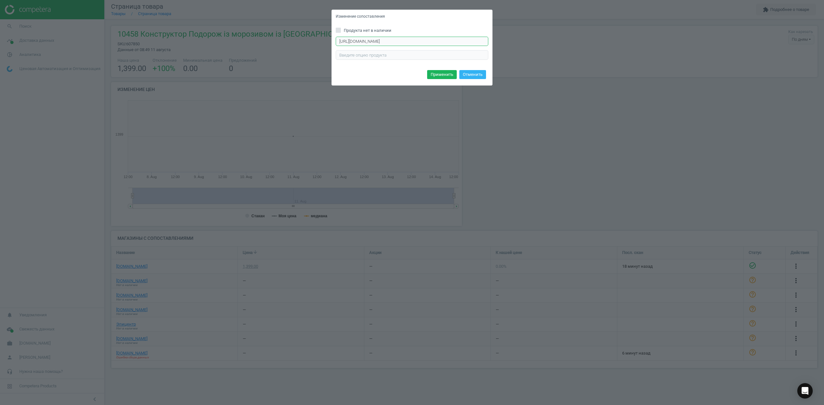
drag, startPoint x: 442, startPoint y: 40, endPoint x: 225, endPoint y: 29, distance: 217.2
click at [225, 29] on div "Изменение сопоставления Продукта нет в наличии https://rozetka.com.ua/ua/lego-1…" at bounding box center [412, 202] width 824 height 405
click at [438, 74] on button "Применить" at bounding box center [442, 74] width 30 height 9
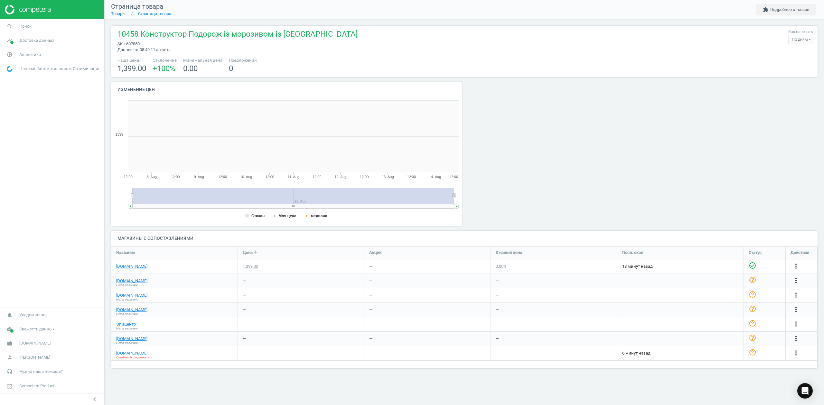
scroll to position [142, 364]
click at [118, 14] on link "Товары" at bounding box center [118, 13] width 14 height 5
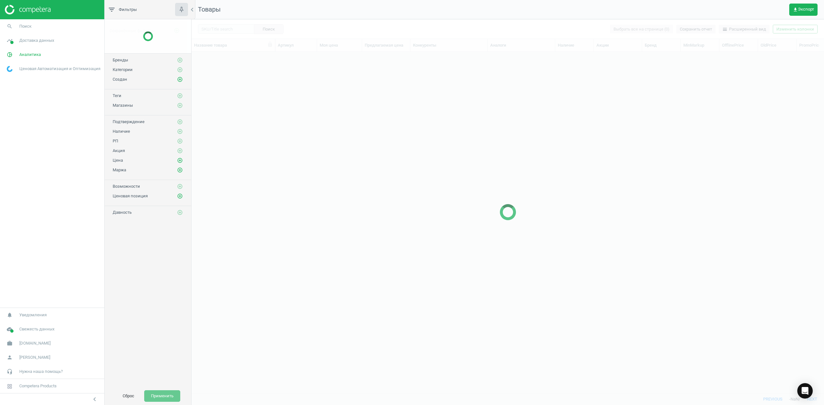
scroll to position [328, 626]
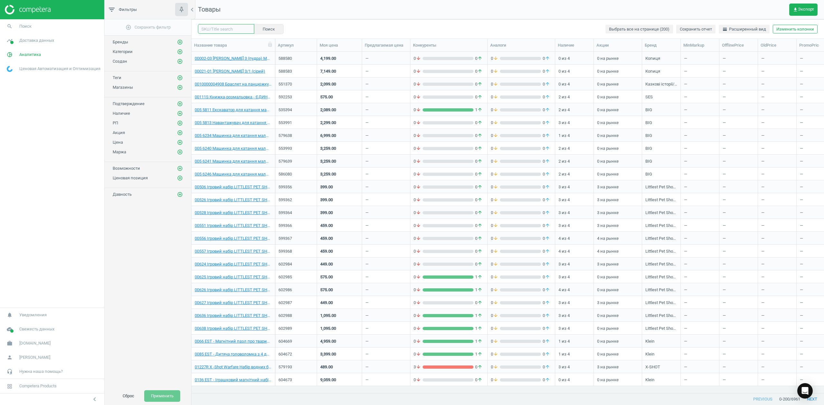
click at [229, 30] on input "text" at bounding box center [226, 29] width 56 height 10
paste input "607852"
type input "607852"
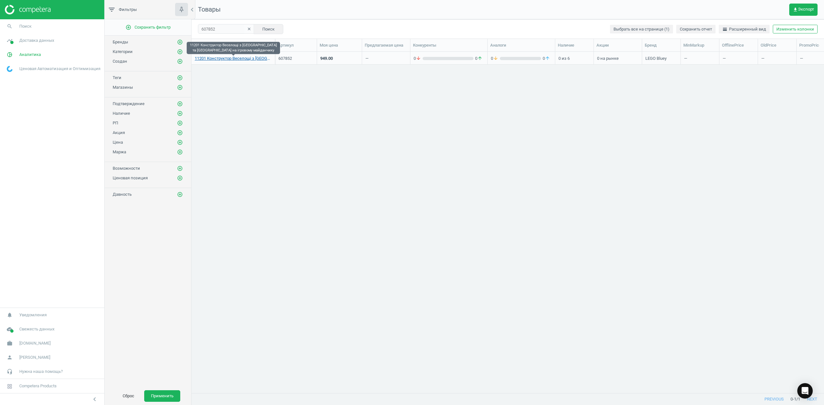
click at [229, 60] on link "11201 Конструктор Веселощі з [GEOGRAPHIC_DATA] та [GEOGRAPHIC_DATA] на ігровому…" at bounding box center [233, 59] width 77 height 6
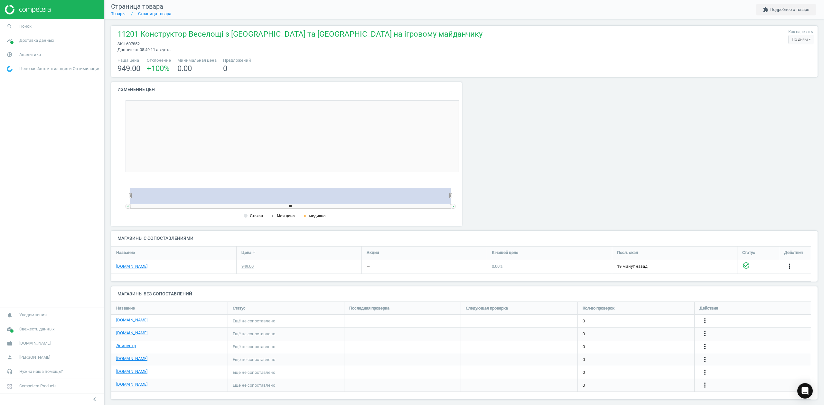
scroll to position [142, 361]
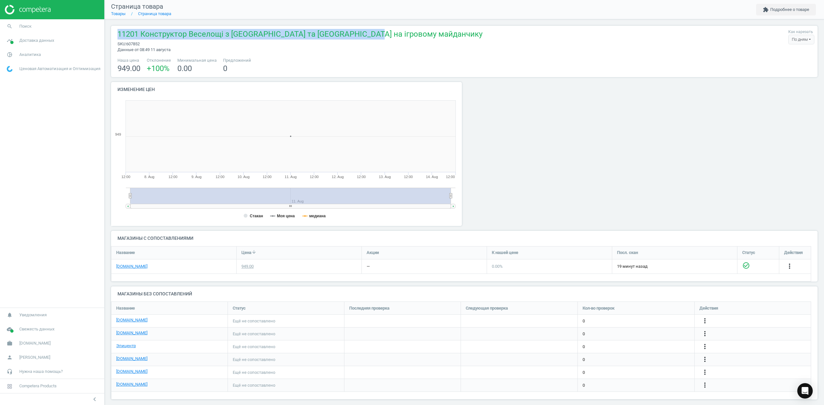
drag, startPoint x: 380, startPoint y: 35, endPoint x: 115, endPoint y: 36, distance: 264.5
click at [115, 36] on div "11201 Конструктор Веселощі з Блуї та Хлоєю на ігровому майданчику sku : 607852 …" at bounding box center [464, 41] width 700 height 24
copy span "11201 Конструктор Веселощі з [GEOGRAPHIC_DATA] та [GEOGRAPHIC_DATA] на ігровому…"
click at [785, 270] on icon "more_vert" at bounding box center [789, 267] width 8 height 8
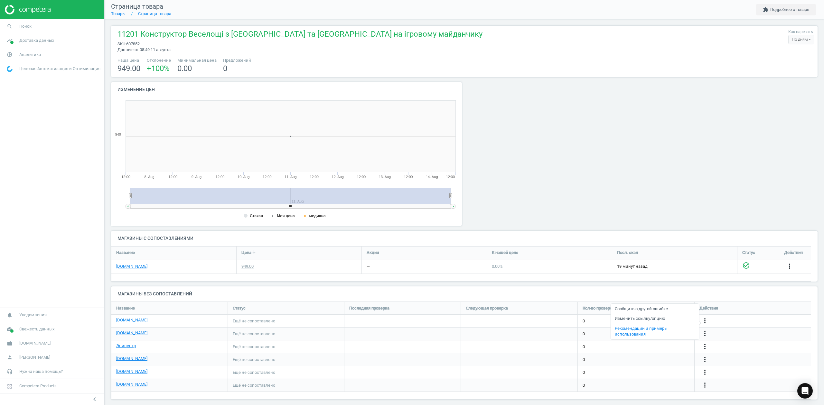
click at [640, 318] on link "Изменить ссылку/опцию" at bounding box center [654, 319] width 88 height 10
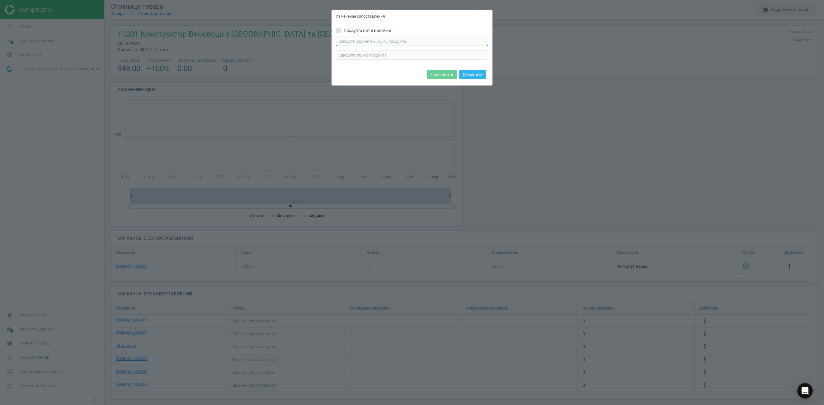
click at [406, 42] on input "text" at bounding box center [412, 42] width 153 height 10
paste input "https://rozetka.com.ua/ua/lego-11201/p528852774/"
type input "https://rozetka.com.ua/ua/lego-11201/p528852774/"
click at [442, 76] on button "Применить" at bounding box center [442, 74] width 30 height 9
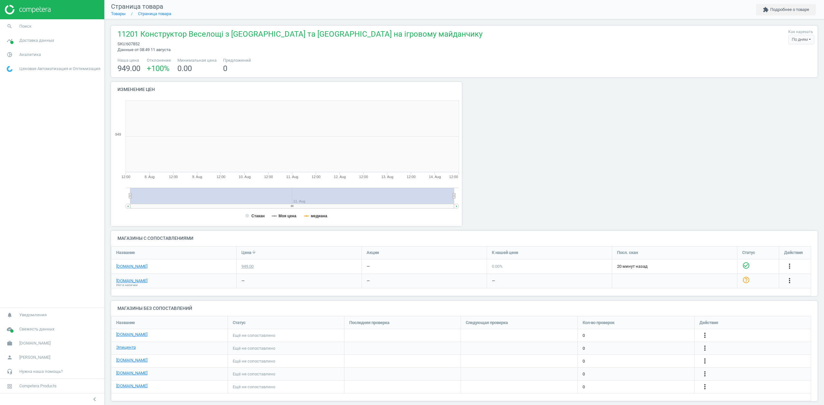
scroll to position [142, 361]
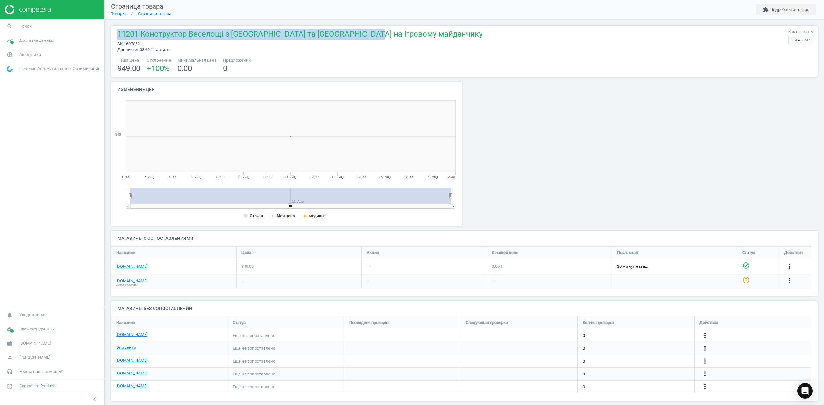
drag, startPoint x: 377, startPoint y: 34, endPoint x: 117, endPoint y: 34, distance: 260.0
click at [117, 34] on div "11201 Конструктор Веселощі з [GEOGRAPHIC_DATA] та [GEOGRAPHIC_DATA] на ігровому…" at bounding box center [464, 41] width 700 height 24
copy span "11201 Конструктор Веселощі з [GEOGRAPHIC_DATA] та [GEOGRAPHIC_DATA] на ігровому…"
click at [785, 270] on icon "more_vert" at bounding box center [789, 267] width 8 height 8
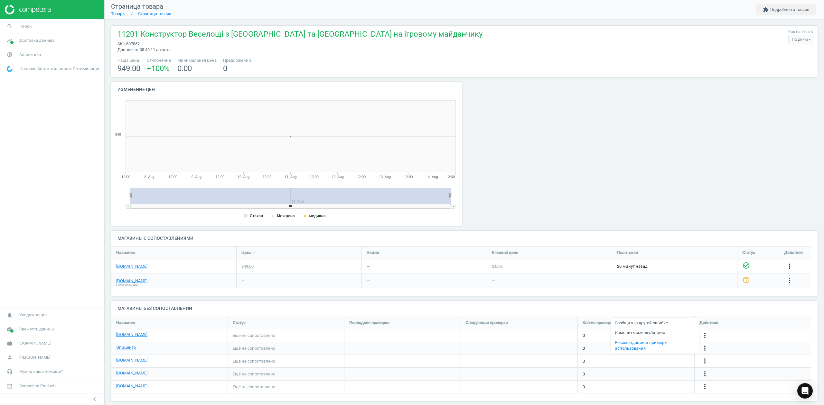
click at [644, 335] on link "Изменить ссылку/опцию" at bounding box center [654, 333] width 88 height 10
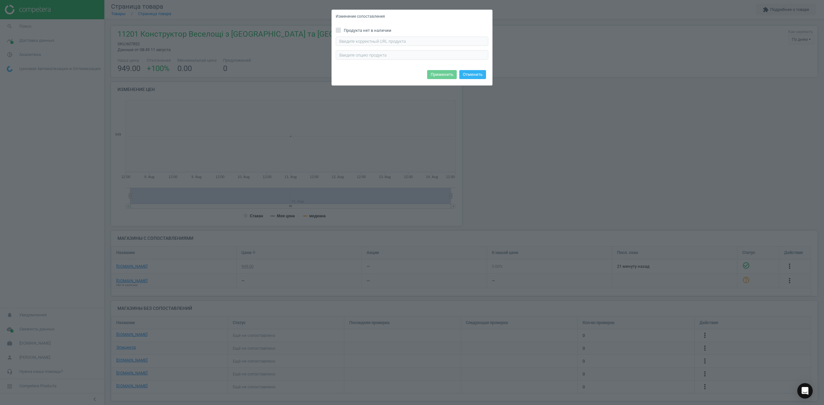
click at [400, 46] on div "Введите правильный url продукта" at bounding box center [412, 48] width 153 height 23
click at [397, 39] on input "text" at bounding box center [412, 42] width 153 height 10
paste input "https://m2.antoshka.ua/uk/lego-bluey-veseloschi-z-blui-ta-hloeju-na-igrovomu-ma…"
type input "https://m2.antoshka.ua/uk/lego-bluey-veseloschi-z-blui-ta-hloeju-na-igrovomu-ma…"
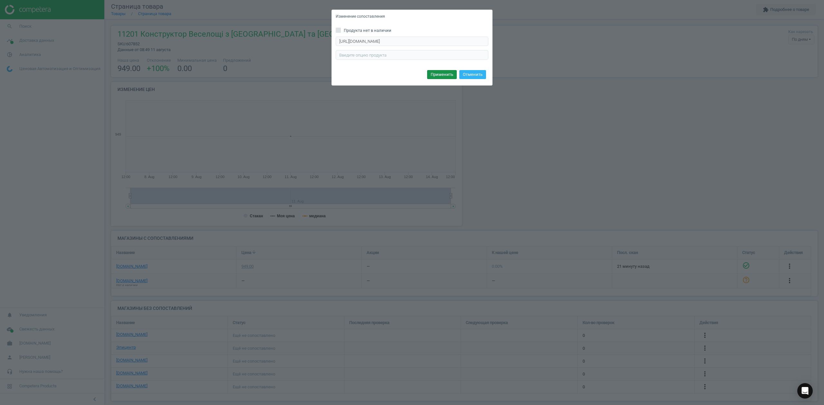
scroll to position [0, 0]
click at [447, 72] on button "Применить" at bounding box center [442, 74] width 30 height 9
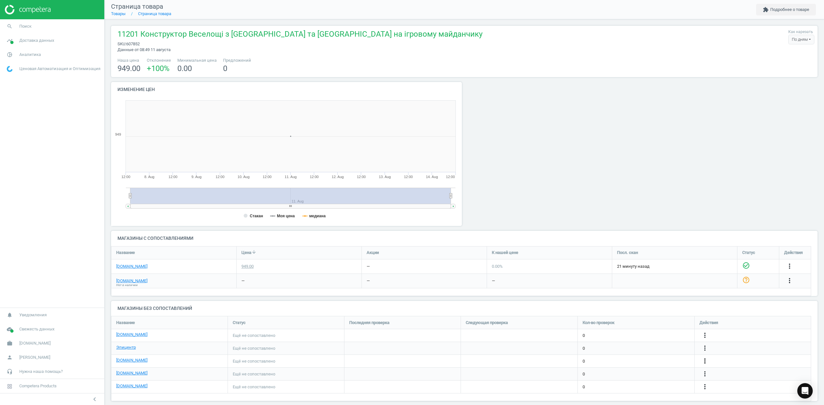
click at [703, 361] on icon "more_vert" at bounding box center [705, 361] width 8 height 8
click at [652, 358] on link "Изменить ссылку/опцию" at bounding box center [654, 359] width 88 height 10
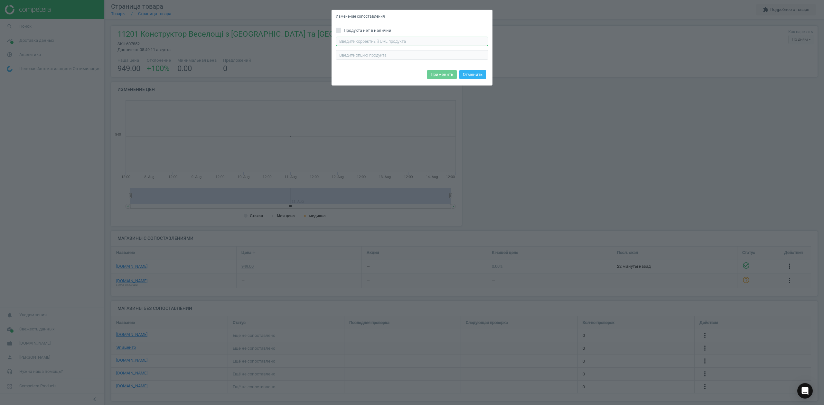
click at [397, 37] on input "text" at bounding box center [412, 42] width 153 height 10
paste input "https://chudo-ostriv.com.ua/ua/konstruktor-lego-bluey-vesele-s-blui-i-hloej-na-…"
type input "https://chudo-ostriv.com.ua/ua/konstruktor-lego-bluey-vesele-s-blui-i-hloej-na-…"
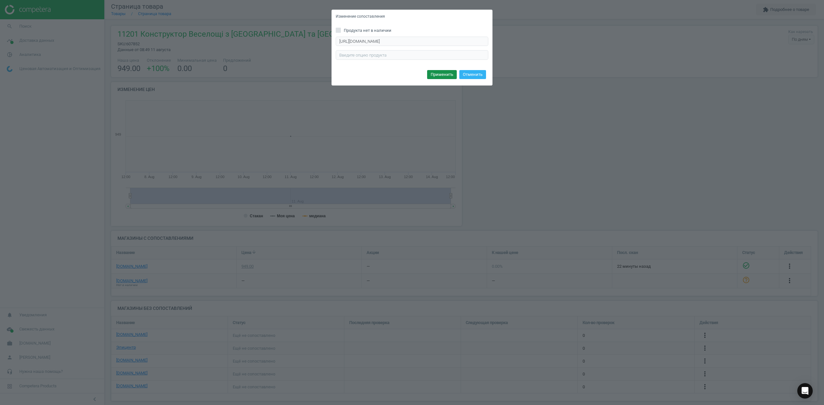
click at [438, 75] on button "Применить" at bounding box center [442, 74] width 30 height 9
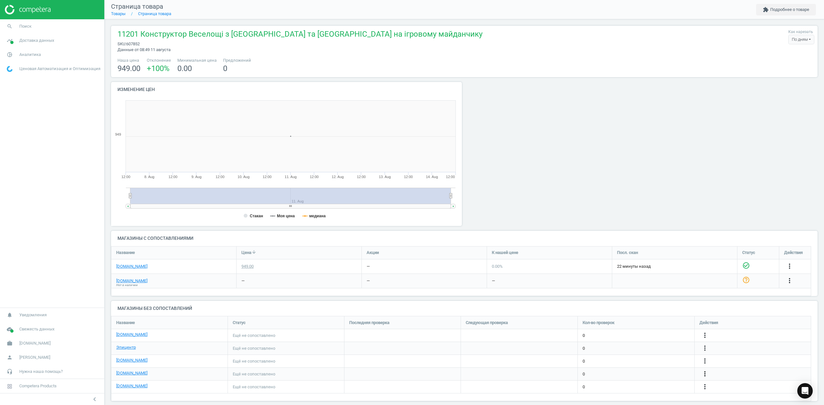
click at [705, 375] on icon "more_vert" at bounding box center [705, 374] width 8 height 8
click at [629, 372] on link "Изменить ссылку/опцию" at bounding box center [654, 372] width 88 height 10
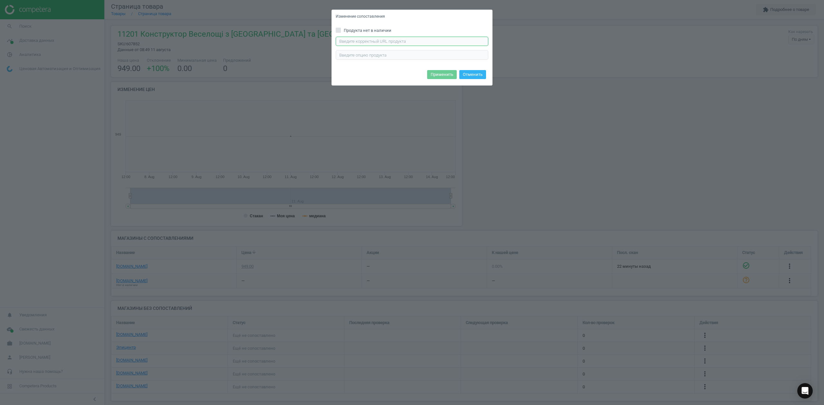
click at [370, 41] on input "text" at bounding box center [412, 42] width 153 height 10
paste input "https://comfy.ua/ua/konstruktor-lego-bluey-veseloschi-z-blui-ta-hloeju-na-igrov…"
type input "https://comfy.ua/ua/konstruktor-lego-bluey-veseloschi-z-blui-ta-hloeju-na-igrov…"
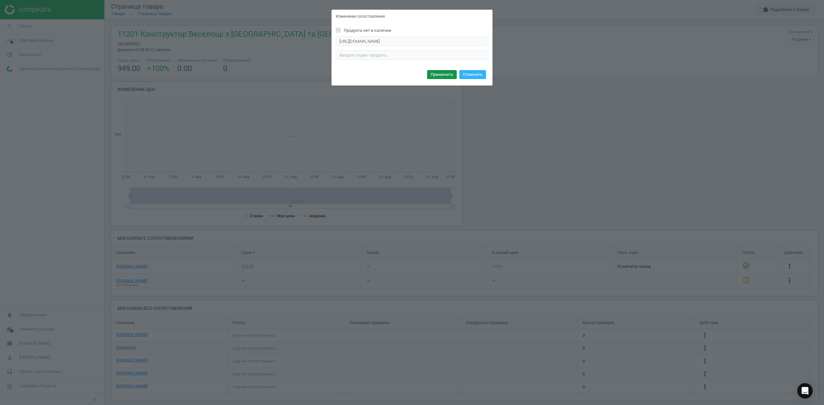
click at [446, 75] on button "Применить" at bounding box center [442, 74] width 30 height 9
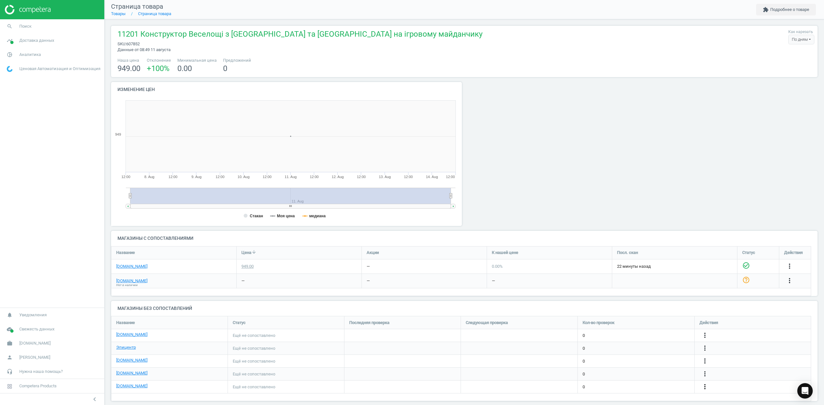
click at [704, 388] on icon "more_vert" at bounding box center [705, 387] width 8 height 8
click at [633, 384] on link "Изменить ссылку/опцию" at bounding box center [654, 384] width 88 height 10
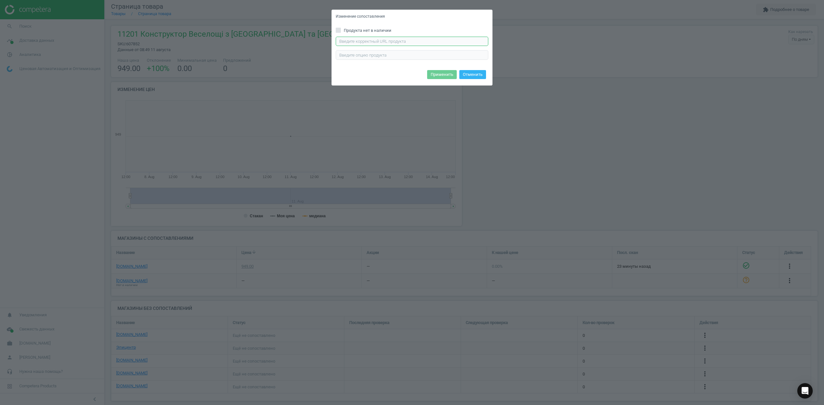
drag, startPoint x: 358, startPoint y: 38, endPoint x: 358, endPoint y: 42, distance: 3.5
click at [358, 42] on input "text" at bounding box center [412, 42] width 153 height 10
paste input "https://allo.ua/ua/detskiye-konstruktory/konstruktor-legor-duplo-bluey-vesel-e-…"
type input "https://allo.ua/ua/detskiye-konstruktory/konstruktor-legor-duplo-bluey-vesel-e-…"
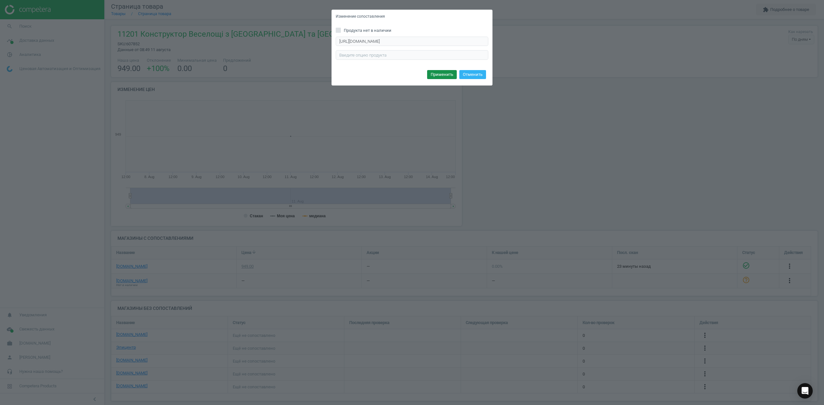
scroll to position [0, 0]
click at [443, 75] on button "Применить" at bounding box center [442, 74] width 30 height 9
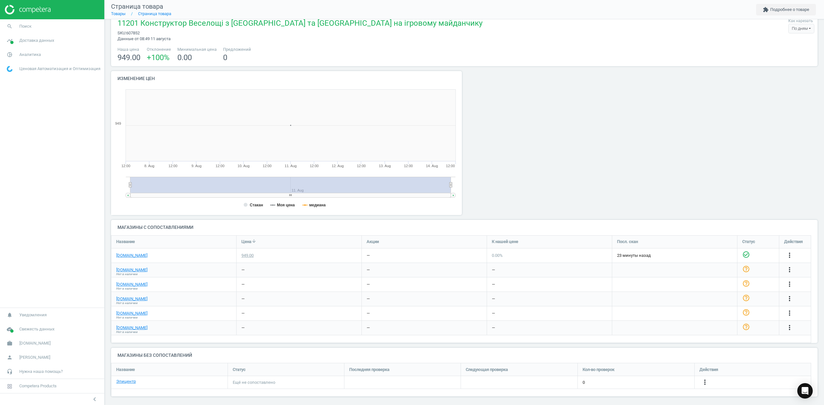
scroll to position [14, 0]
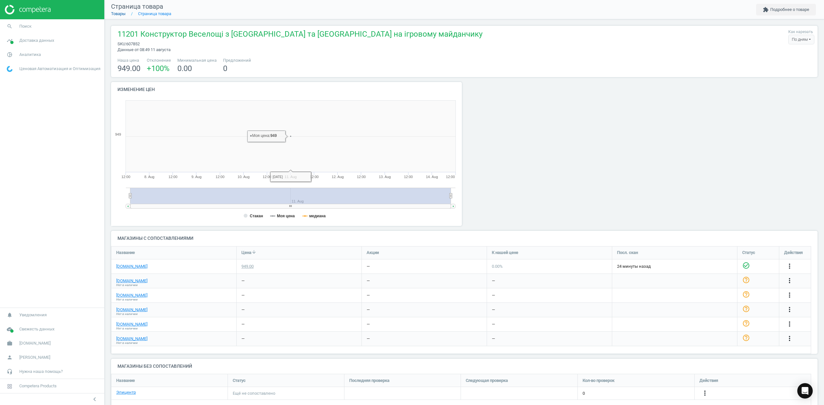
click at [115, 13] on link "Товары" at bounding box center [118, 13] width 14 height 5
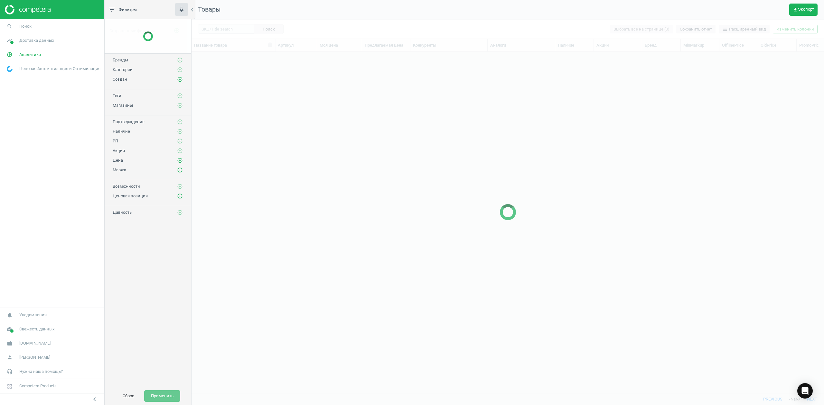
scroll to position [328, 626]
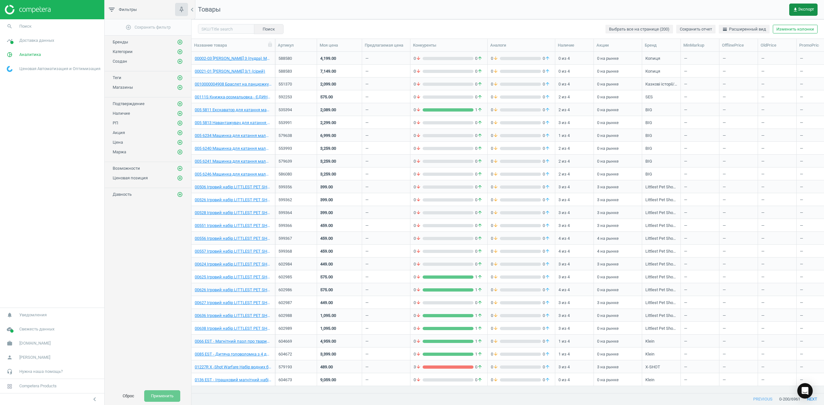
click at [801, 8] on span "get_app Экспорт" at bounding box center [802, 9] width 21 height 5
click at [740, 36] on button "insert_drive_file Короткий отчет (Excel)" at bounding box center [761, 37] width 112 height 12
click at [803, 10] on span "get_app Экспорт" at bounding box center [802, 9] width 21 height 5
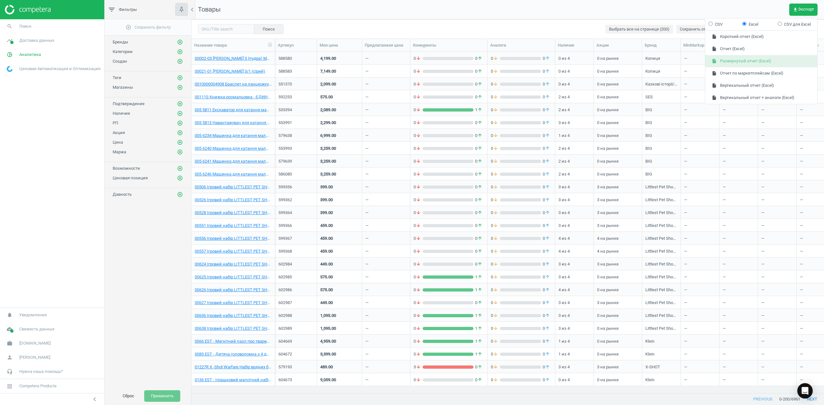
click at [743, 62] on button "insert_drive_file Развернутый отчет (Excel)" at bounding box center [761, 61] width 112 height 12
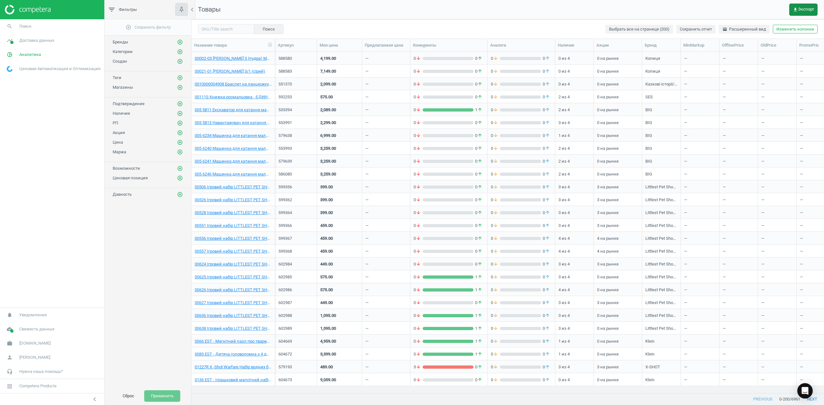
click at [804, 8] on span "get_app Экспорт" at bounding box center [802, 9] width 21 height 5
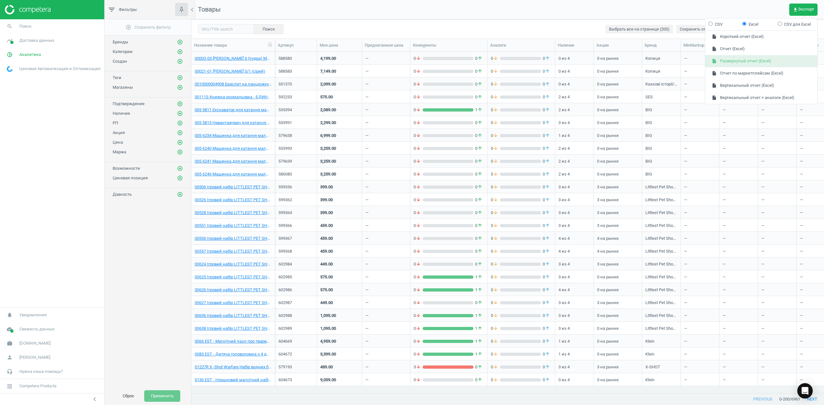
click at [728, 61] on button "insert_drive_file Развернутый отчет (Excel)" at bounding box center [761, 61] width 112 height 12
